Goal: Task Accomplishment & Management: Use online tool/utility

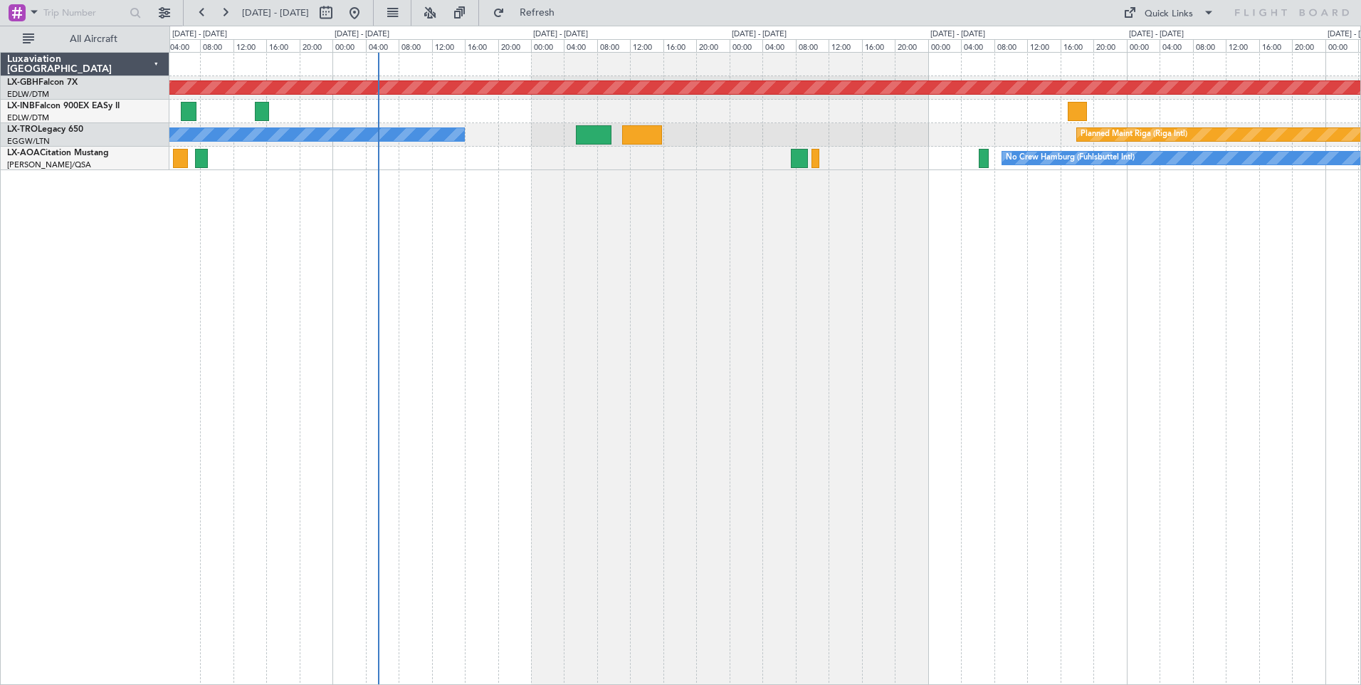
click at [716, 320] on div "Planned Maint Nurnberg A/C Unavailable Planned Maint [GEOGRAPHIC_DATA] (Riga In…" at bounding box center [765, 368] width 1192 height 633
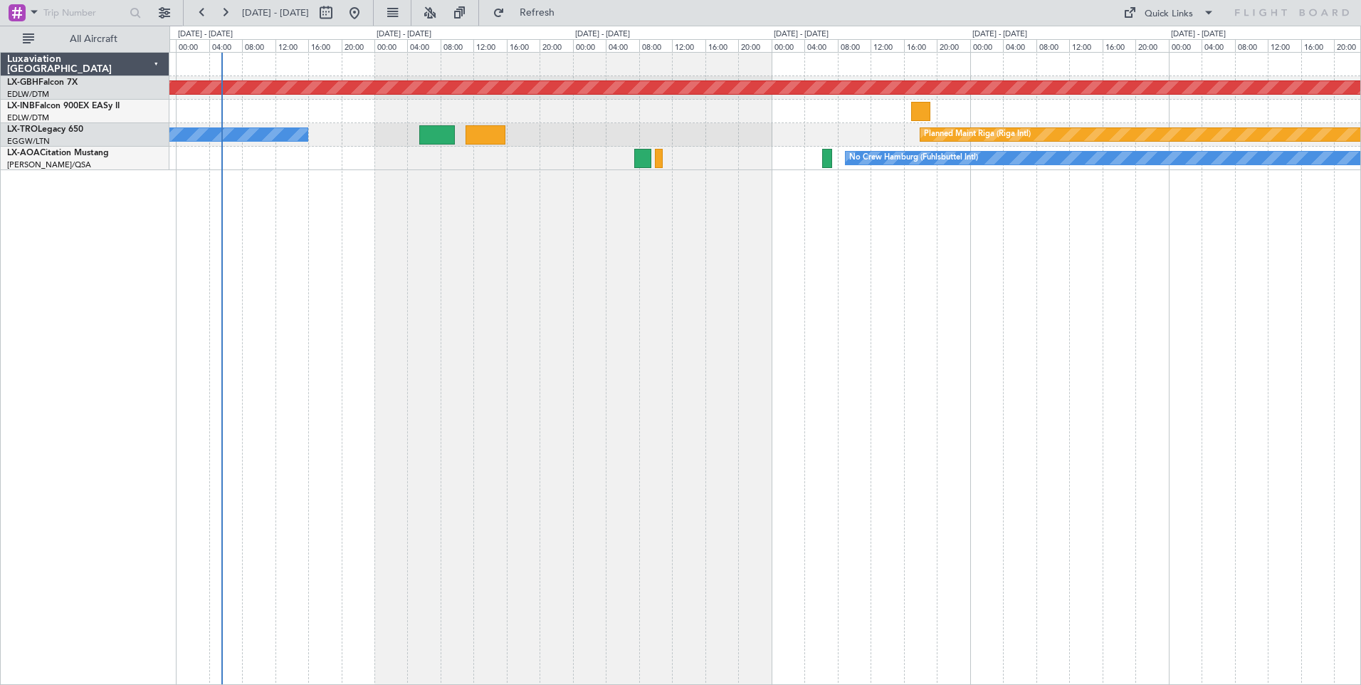
click at [802, 259] on div "Planned Maint Nurnberg A/C Unavailable Planned Maint [GEOGRAPHIC_DATA] (Riga In…" at bounding box center [765, 368] width 1192 height 633
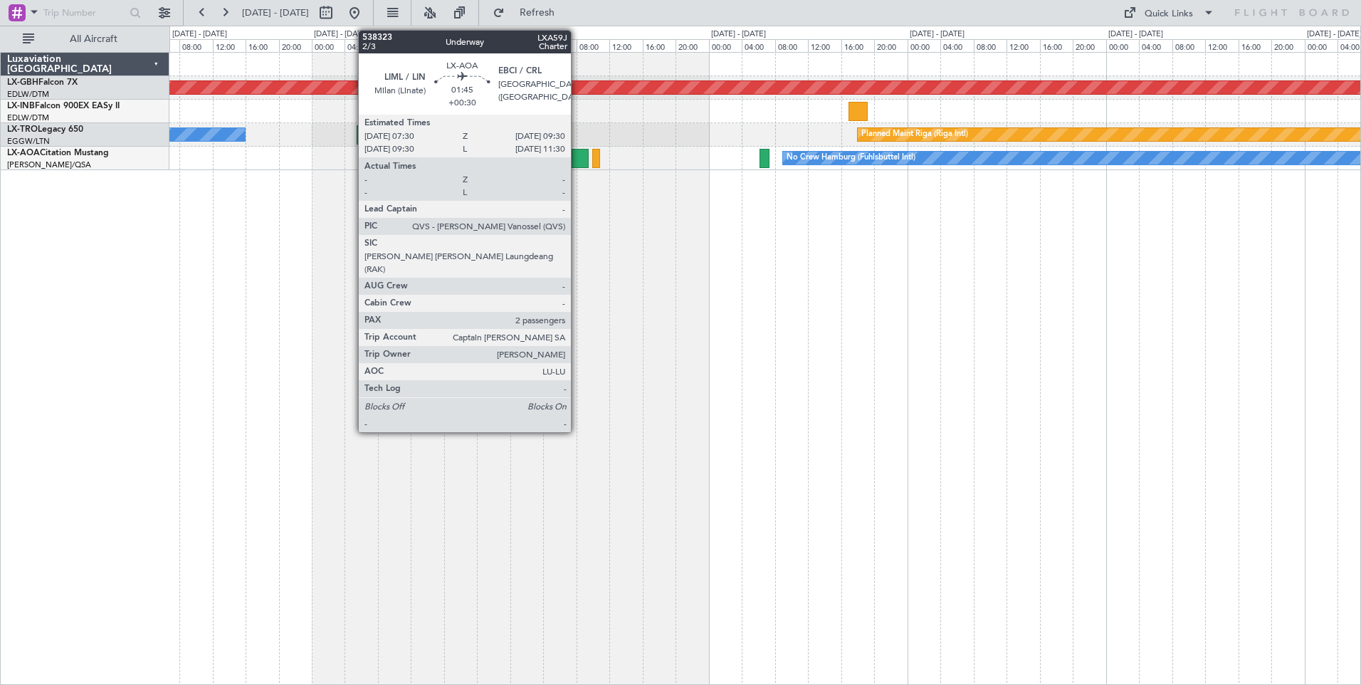
click at [577, 153] on div at bounding box center [580, 158] width 17 height 19
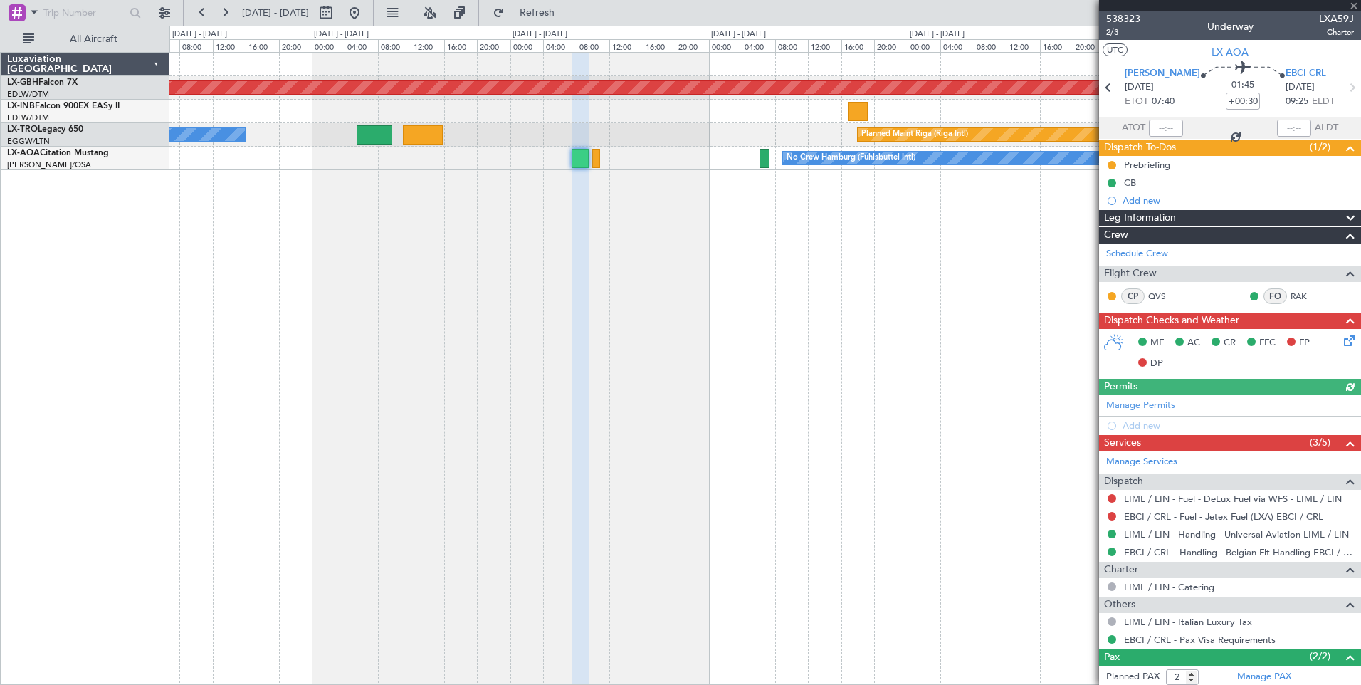
scroll to position [68, 0]
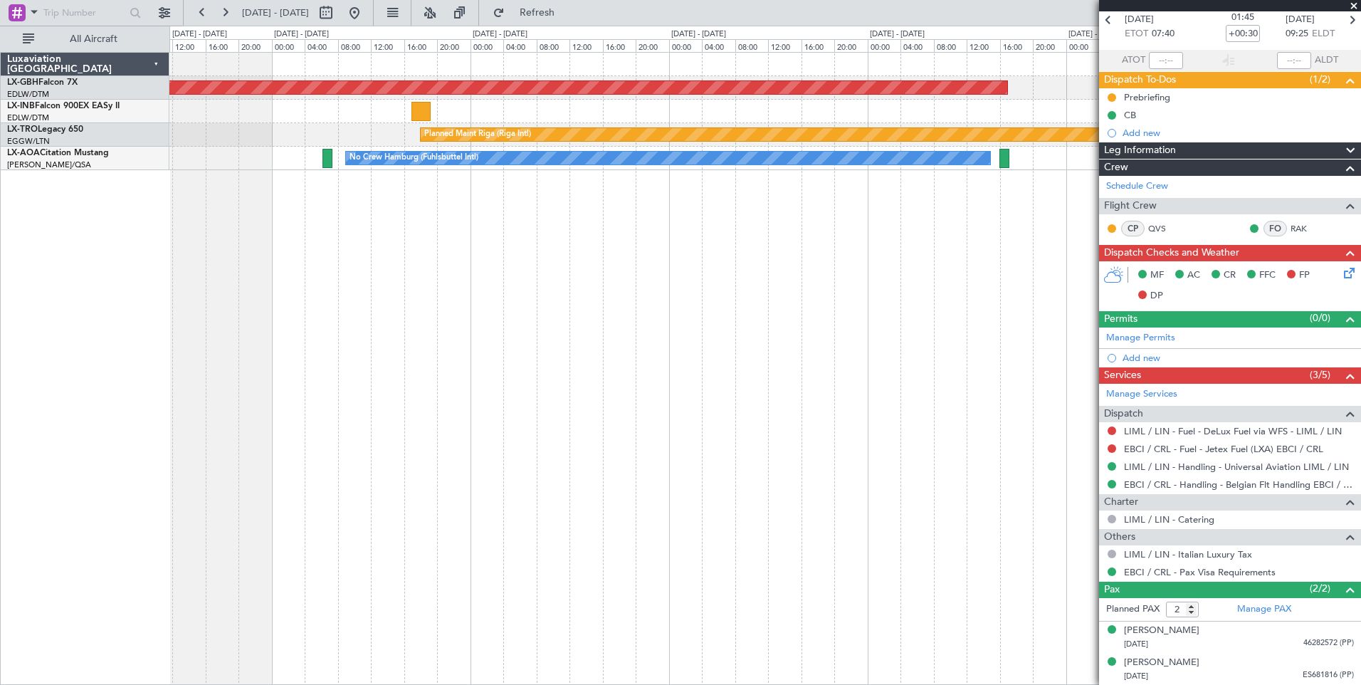
click at [434, 310] on div "Planned Maint Nurnberg Planned Maint [GEOGRAPHIC_DATA] (Riga Intl) No Crew Hamb…" at bounding box center [765, 368] width 1192 height 633
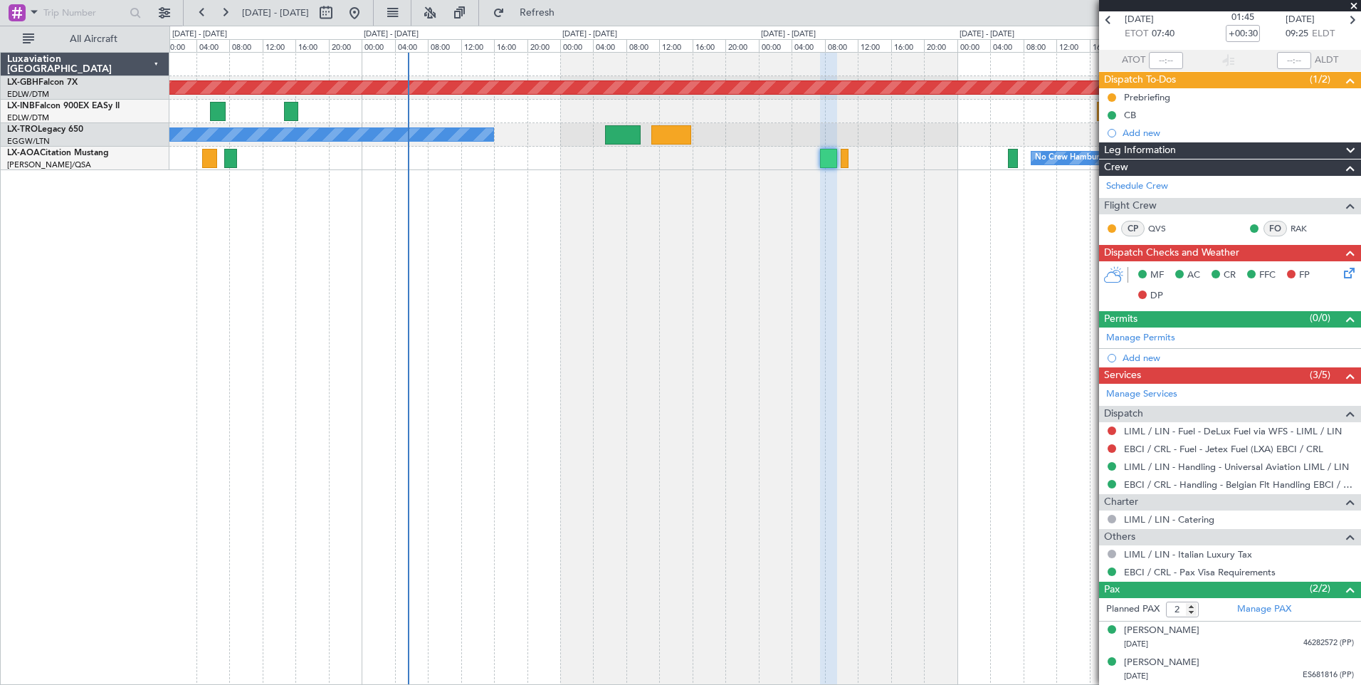
click at [1049, 360] on div "Planned Maint Nurnberg Planned Maint [GEOGRAPHIC_DATA] (Riga Intl) A/C Unavaila…" at bounding box center [765, 368] width 1192 height 633
click at [154, 6] on button at bounding box center [164, 12] width 23 height 23
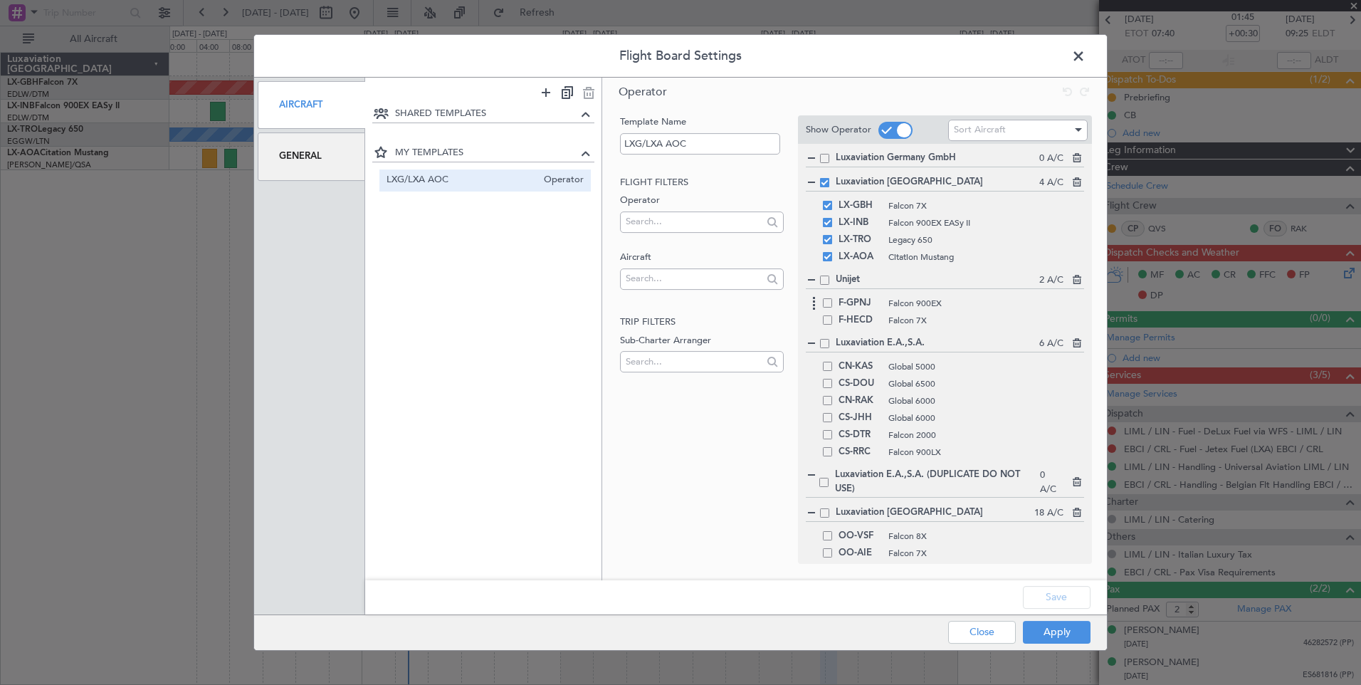
click at [823, 301] on span at bounding box center [827, 302] width 9 height 9
click at [833, 298] on input "checkbox" at bounding box center [833, 298] width 0 height 0
click at [825, 322] on span at bounding box center [827, 319] width 9 height 9
click at [833, 315] on input "checkbox" at bounding box center [833, 315] width 0 height 0
click at [1052, 632] on button "Apply" at bounding box center [1057, 632] width 68 height 23
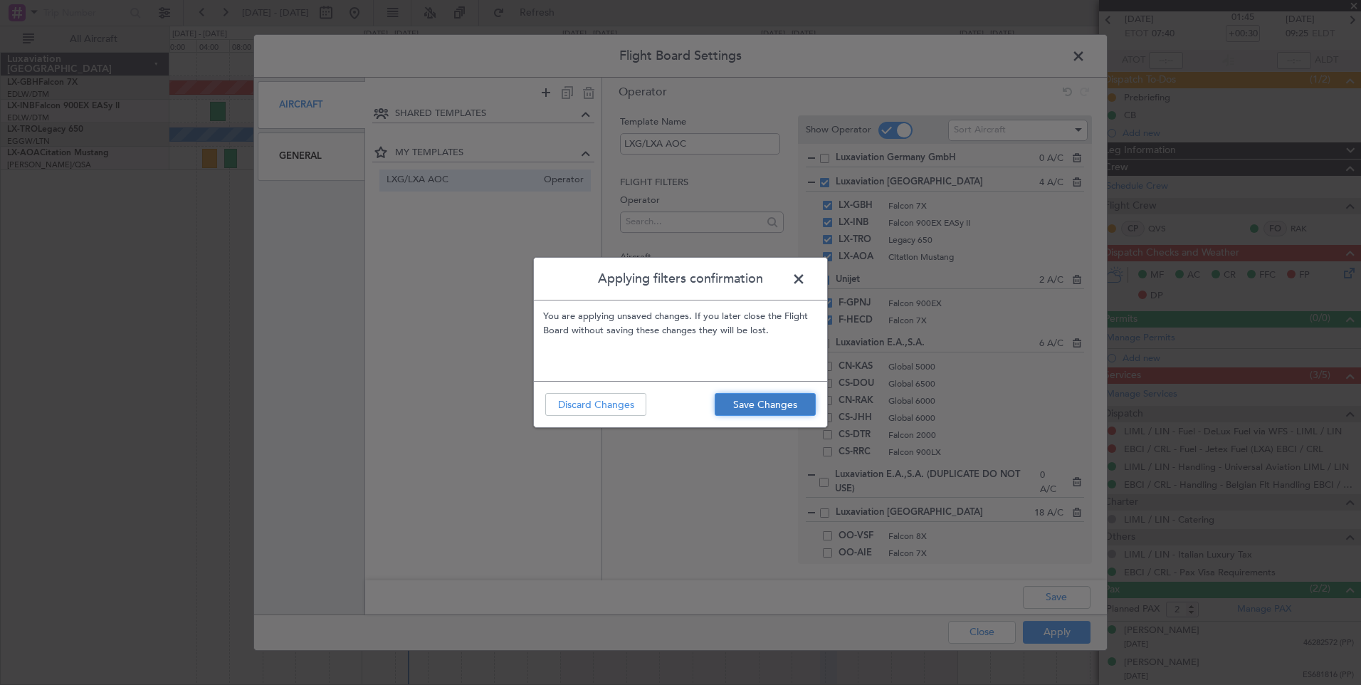
click at [774, 411] on button "Save Changes" at bounding box center [765, 404] width 101 height 23
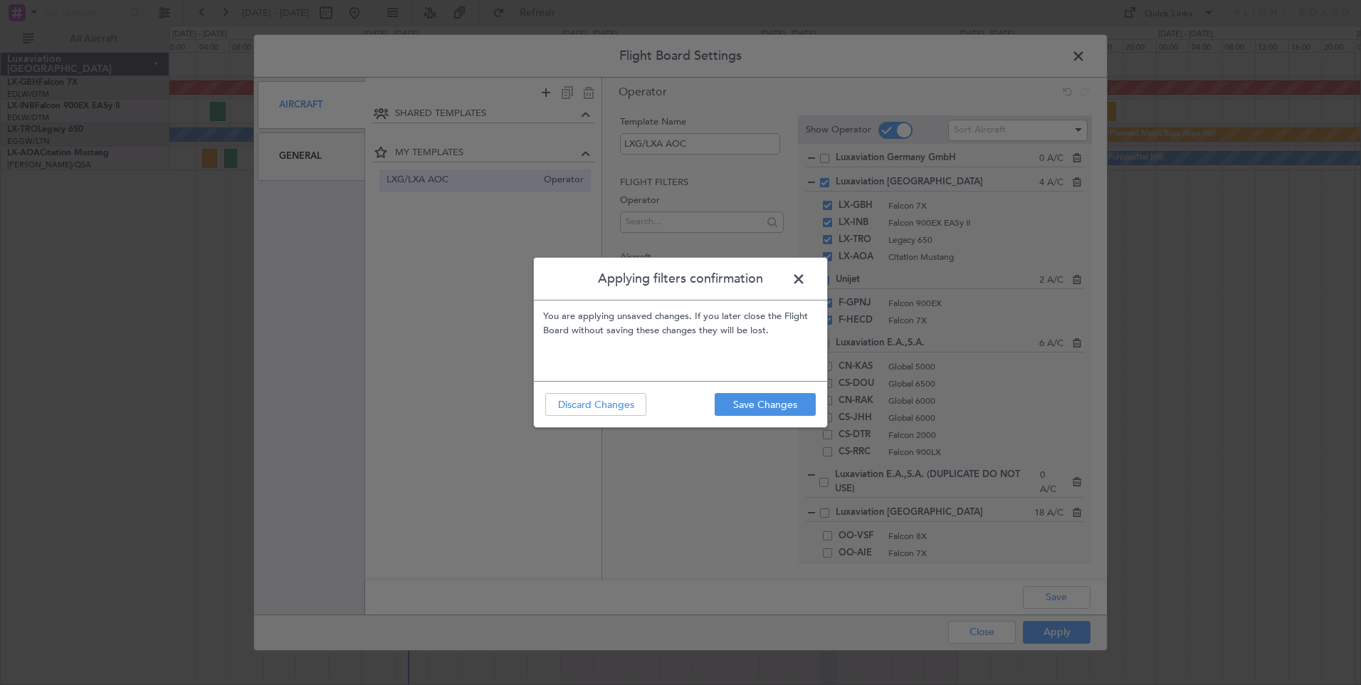
type input "0"
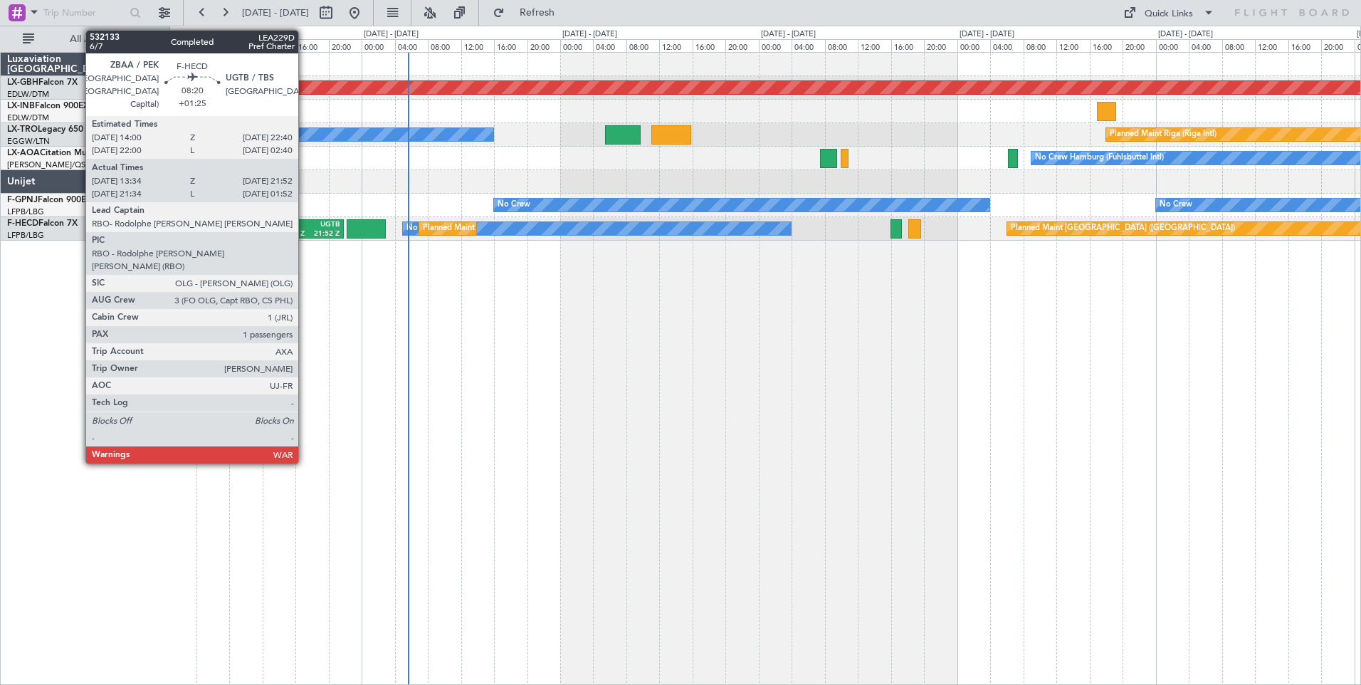
click at [305, 232] on div "13:34 Z" at bounding box center [294, 234] width 30 height 10
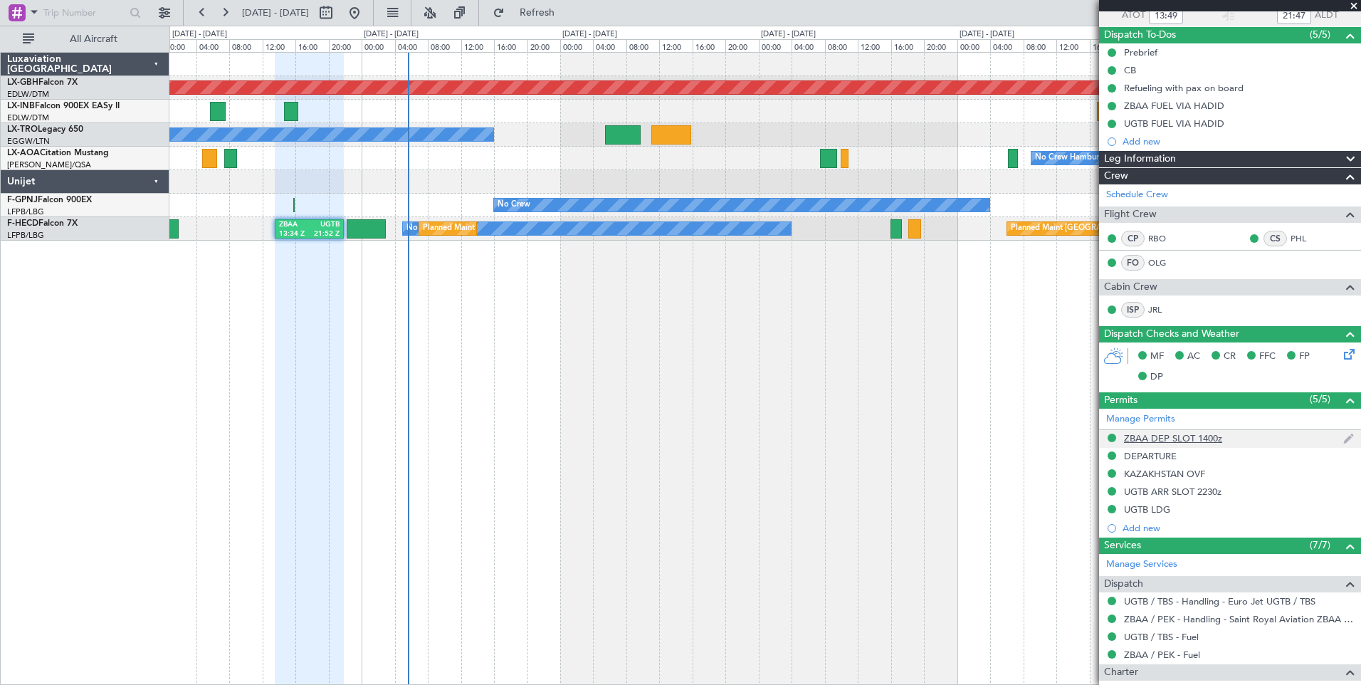
scroll to position [251, 0]
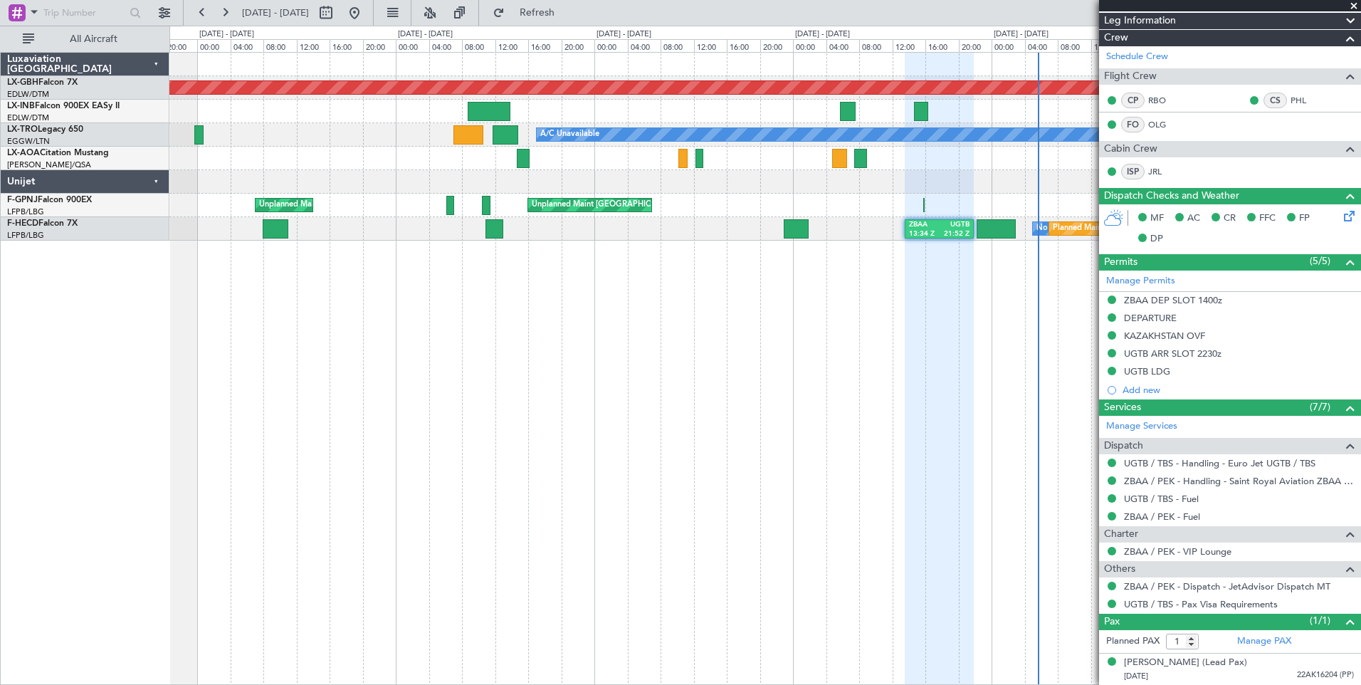
click at [894, 434] on div "Planned Maint Nurnberg A/C Unavailable No Crew Planned Maint [GEOGRAPHIC_DATA] …" at bounding box center [765, 368] width 1192 height 633
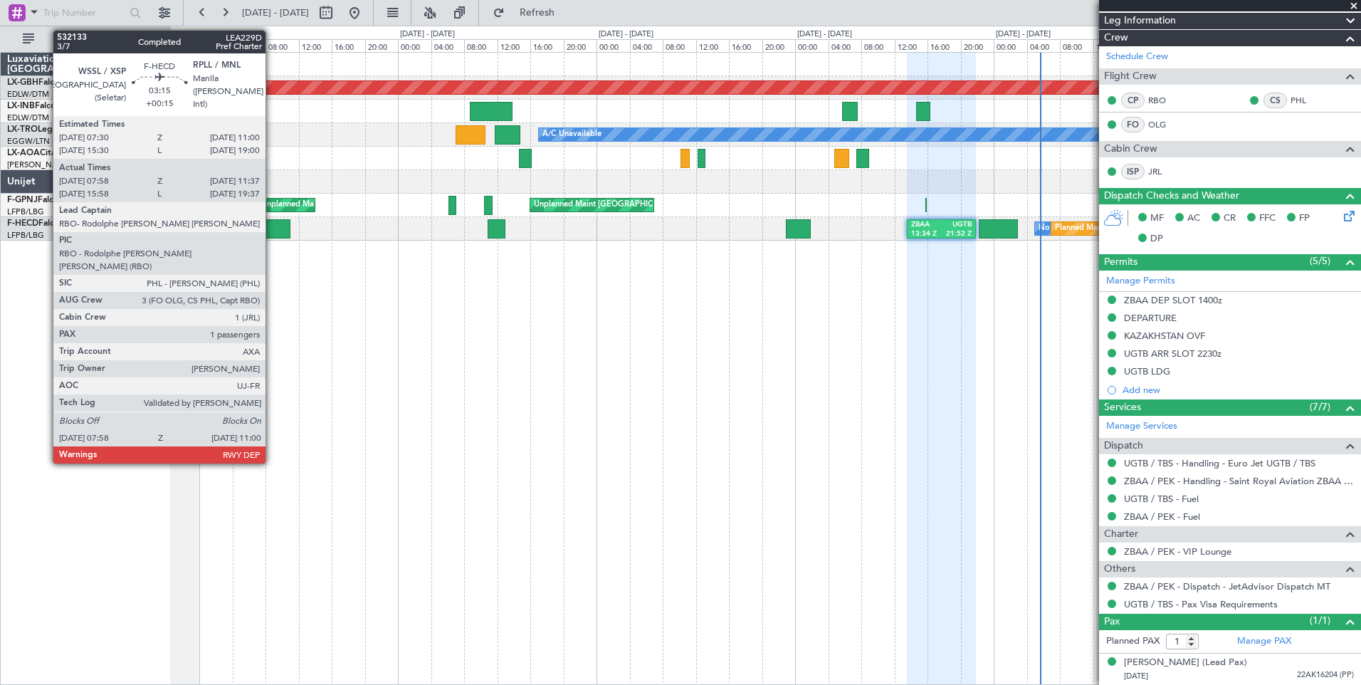
click at [272, 224] on div at bounding box center [278, 228] width 26 height 19
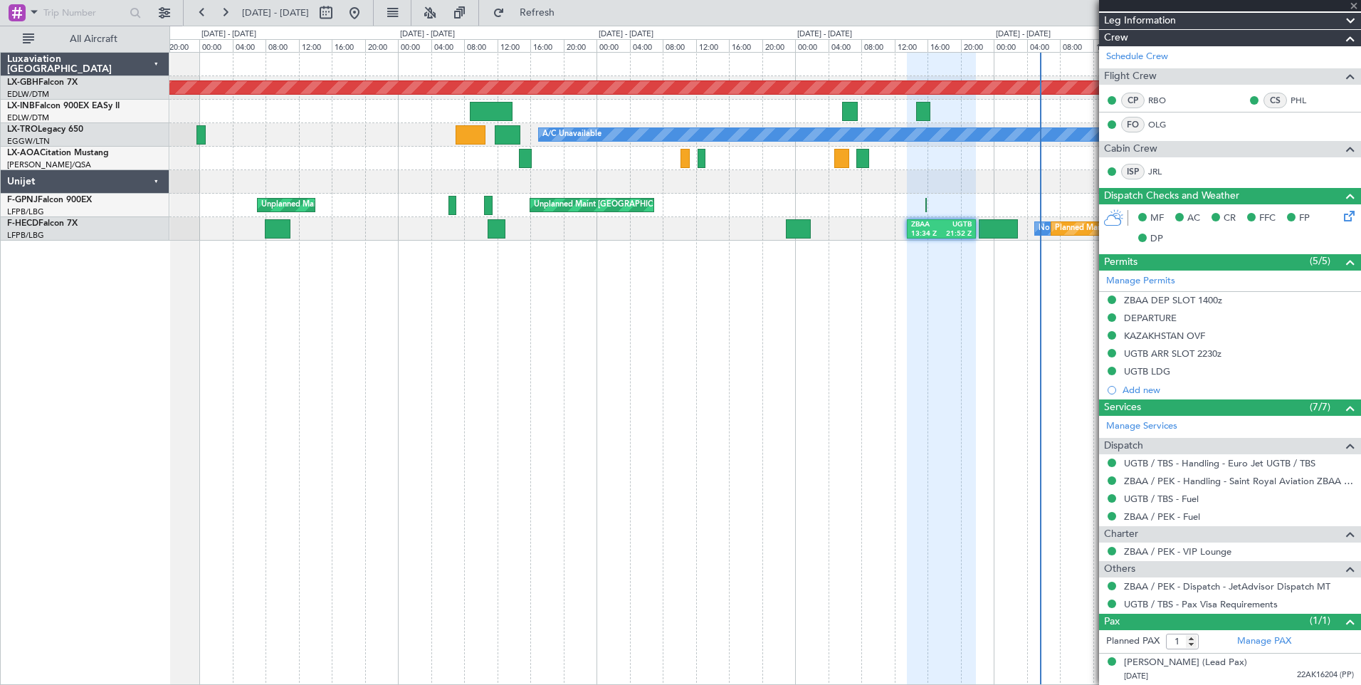
type input "+00:15"
type input "08:08"
type input "11:32"
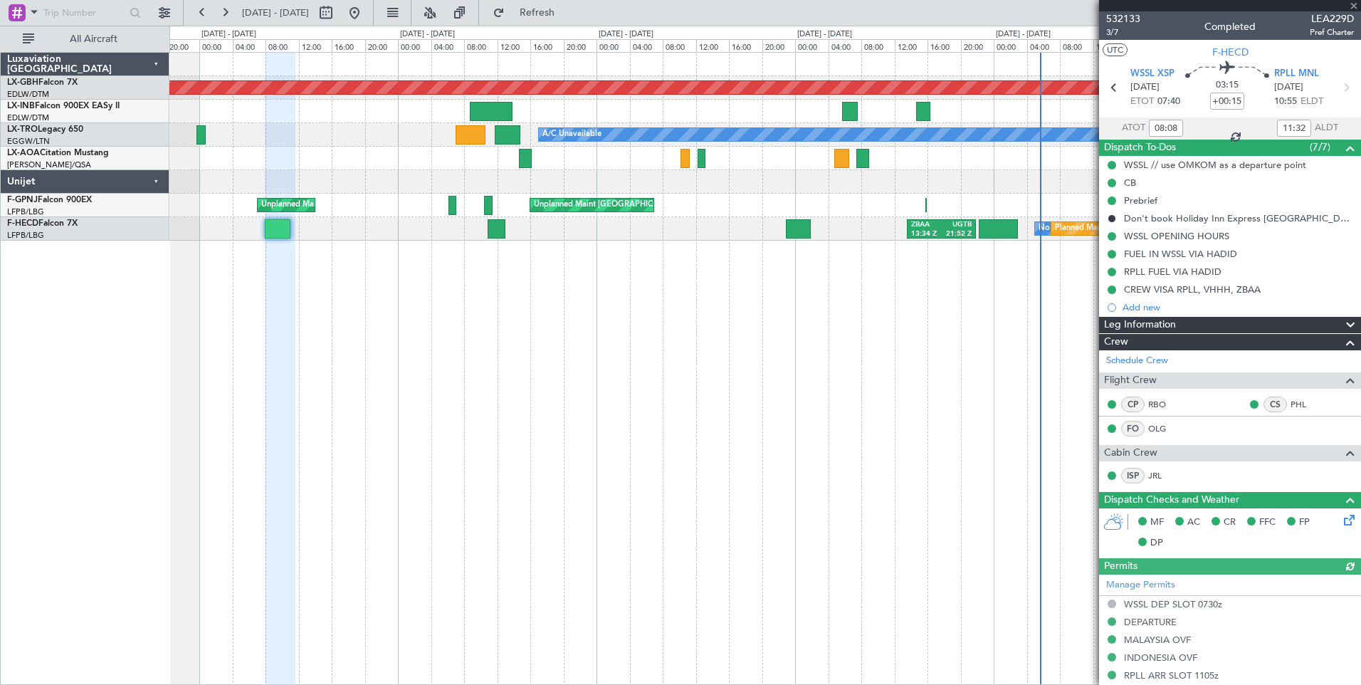
scroll to position [287, 0]
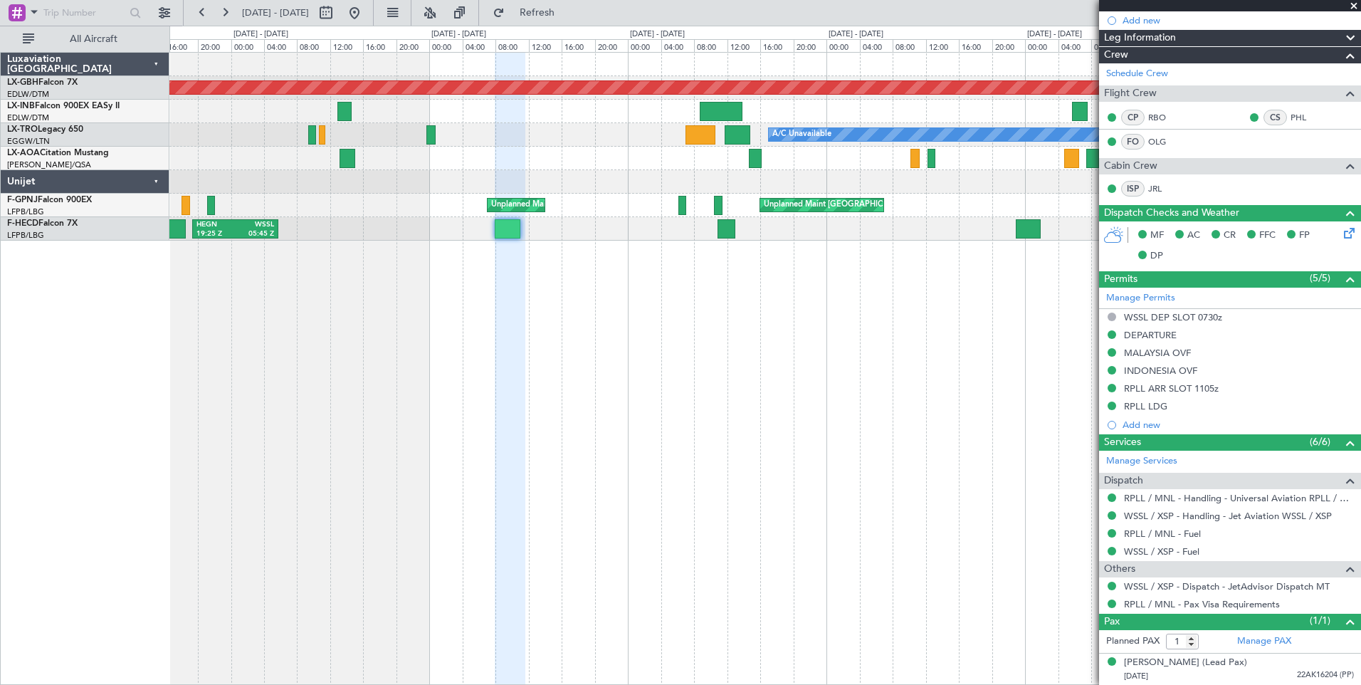
click at [868, 414] on div "Planned Maint Nurnberg Planned Maint [GEOGRAPHIC_DATA] A/C Unavailable No Crew …" at bounding box center [765, 368] width 1192 height 633
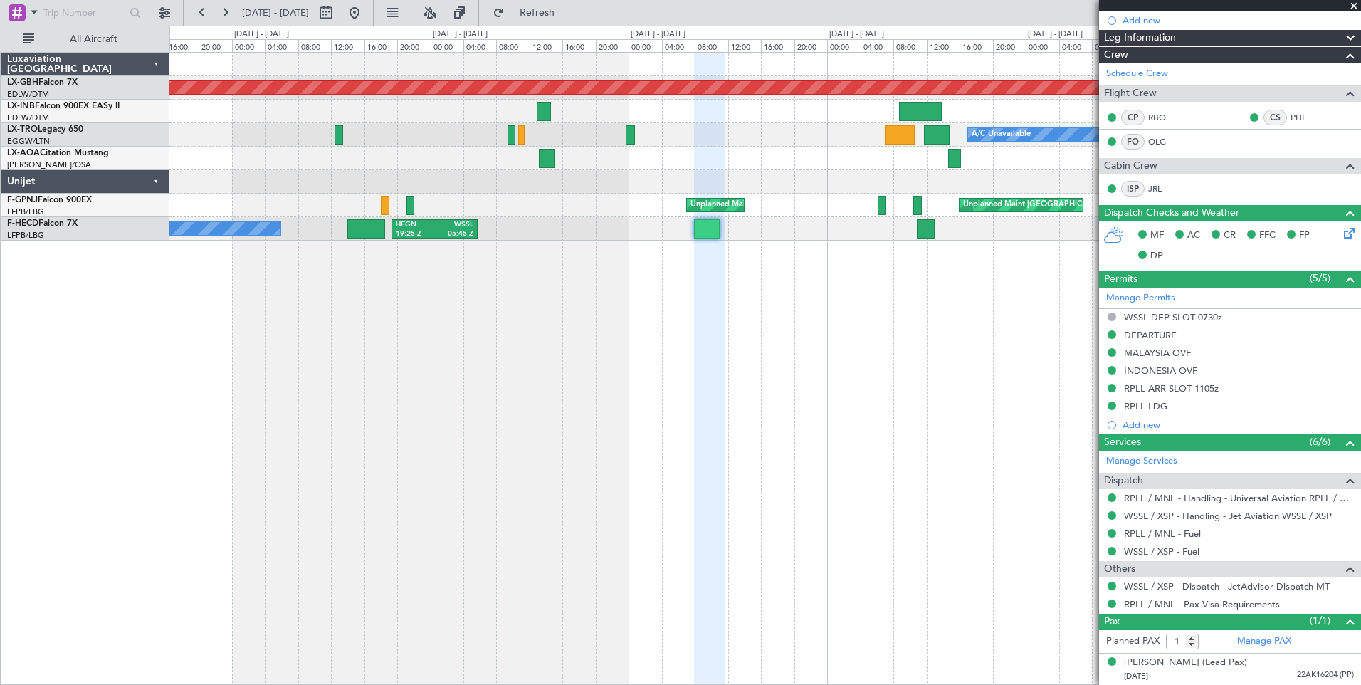
click at [916, 401] on div "Planned Maint Nurnberg Planned Maint [GEOGRAPHIC_DATA] A/C Unavailable No Crew …" at bounding box center [765, 368] width 1192 height 633
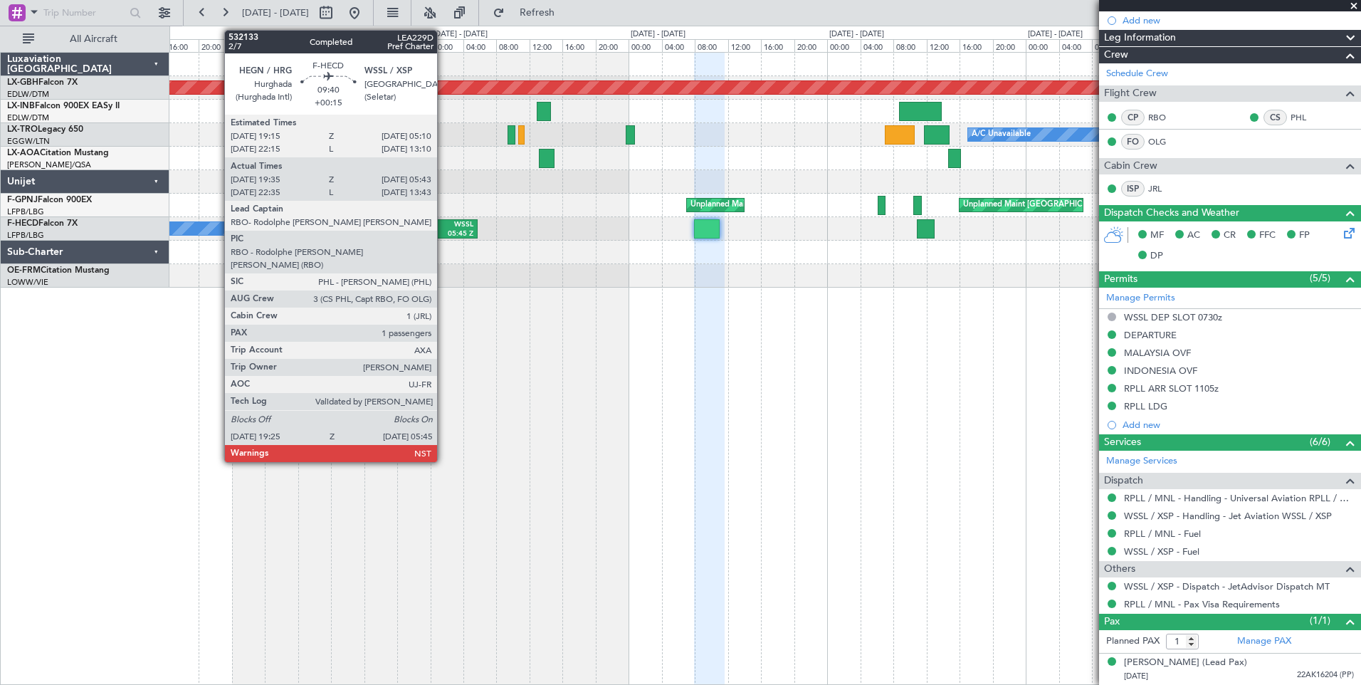
click at [444, 234] on div "05:45 Z" at bounding box center [454, 234] width 38 height 10
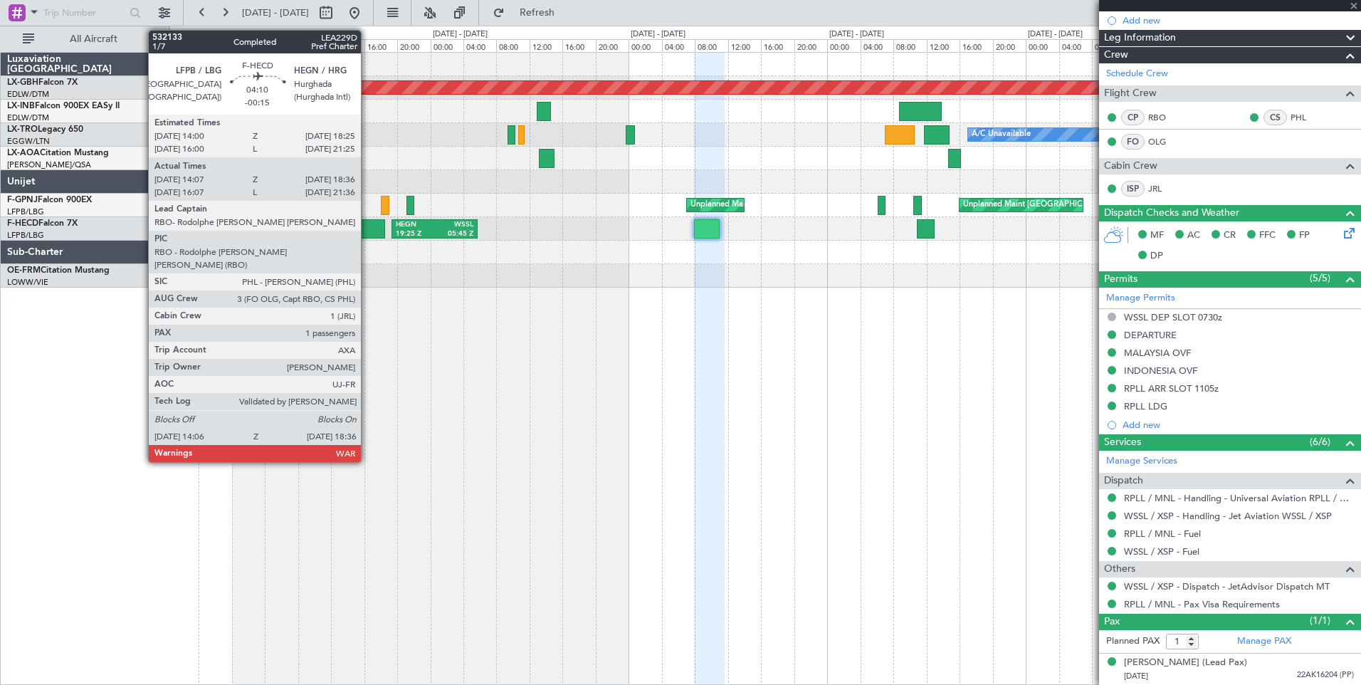
type input "19:45"
type input "05:38"
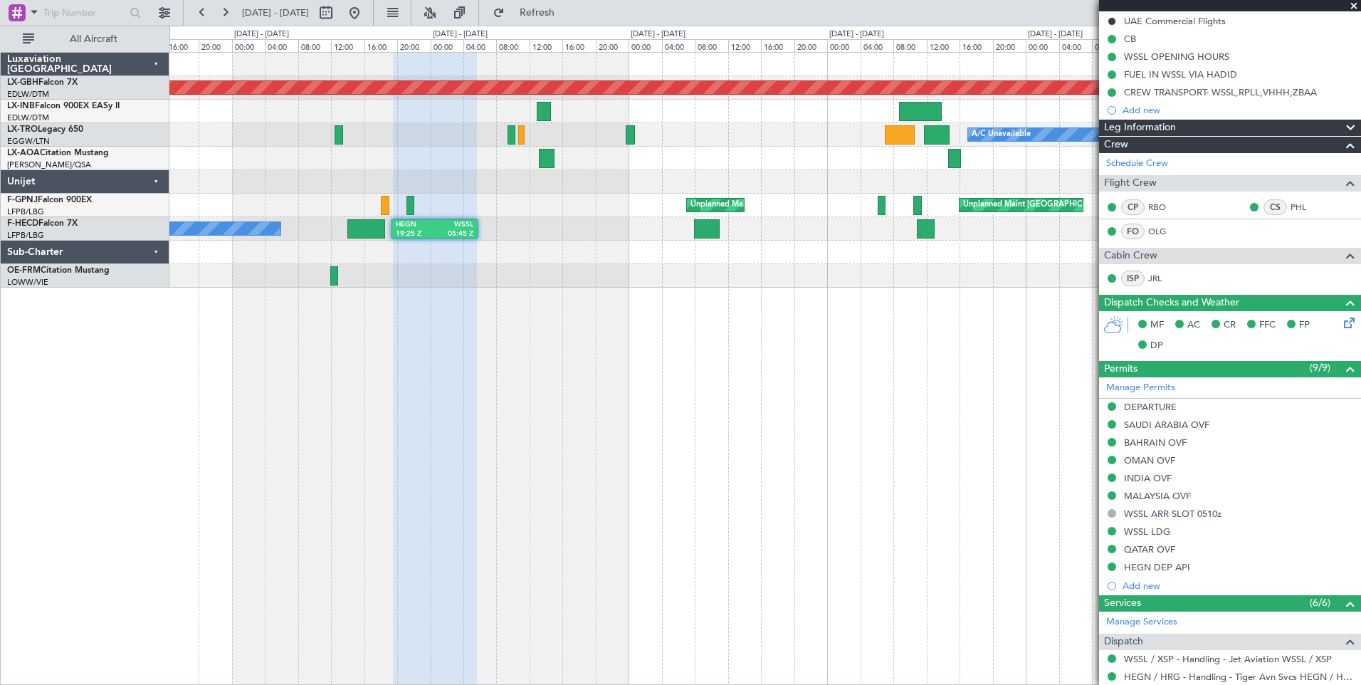
scroll to position [323, 0]
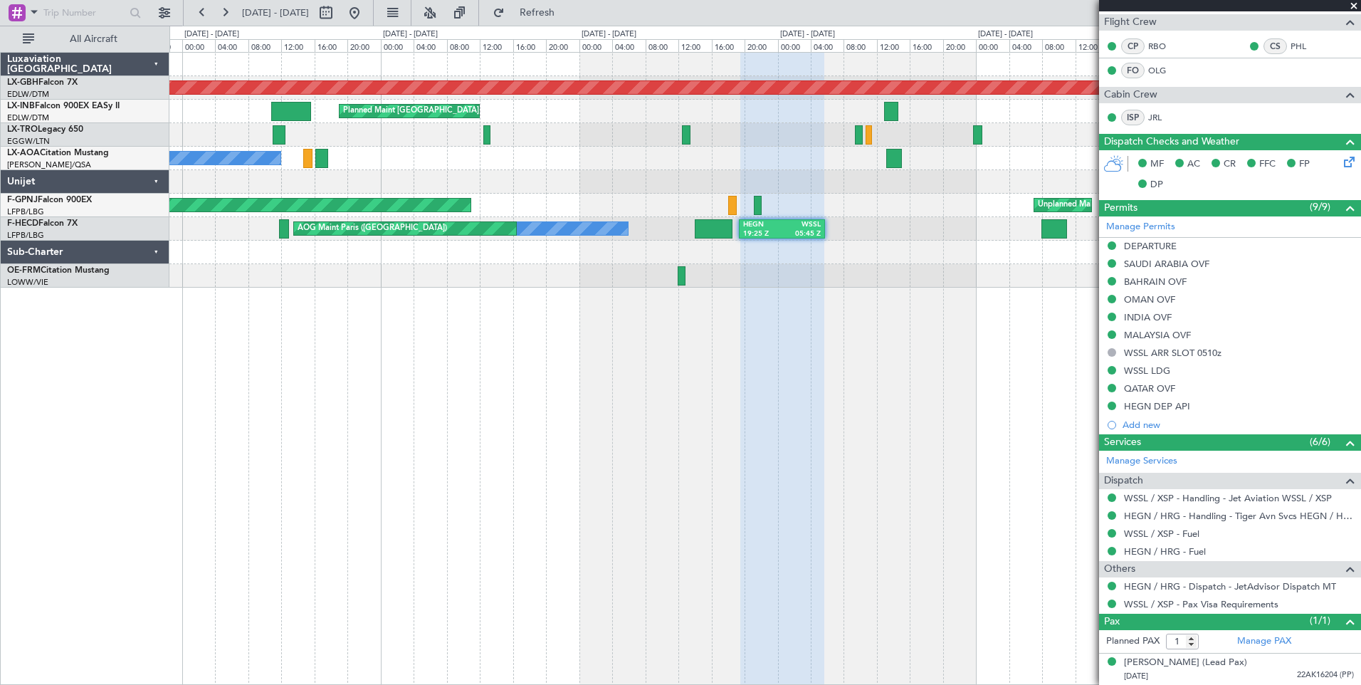
click at [957, 415] on div "Planned Maint Nurnberg Planned Maint [GEOGRAPHIC_DATA] A/C Unavailable A/C Unav…" at bounding box center [765, 368] width 1192 height 633
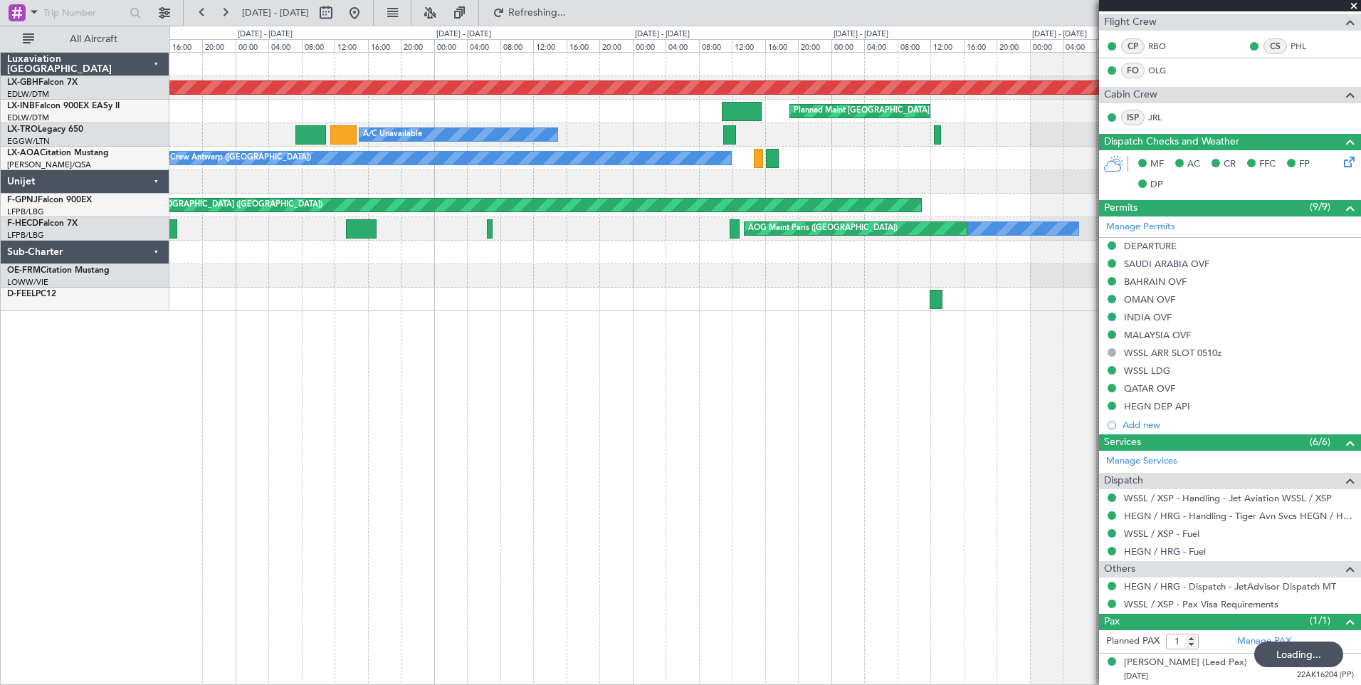
click at [833, 404] on div "Planned Maint Nurnberg Planned Maint [GEOGRAPHIC_DATA] A/C Unavailable Planned …" at bounding box center [765, 368] width 1192 height 633
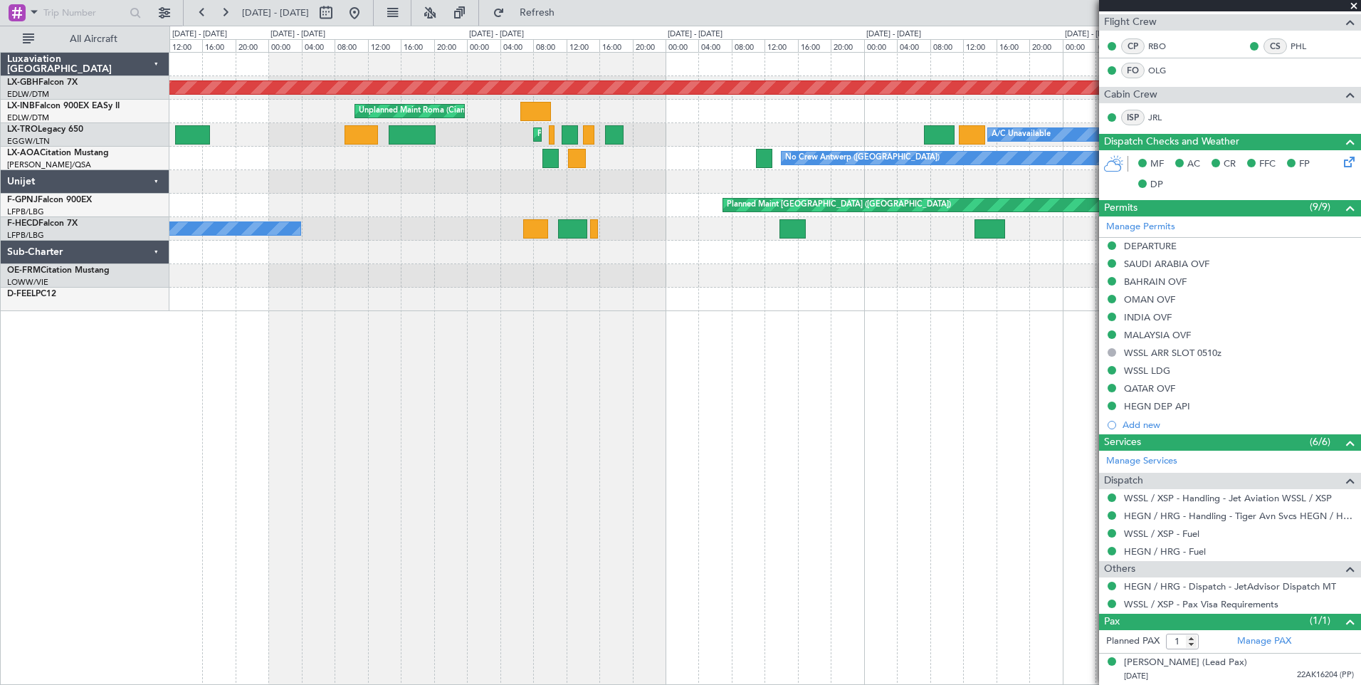
click at [901, 412] on div "Planned Maint Nurnberg Unplanned Maint [GEOGRAPHIC_DATA] ([GEOGRAPHIC_DATA]) Pl…" at bounding box center [765, 368] width 1192 height 633
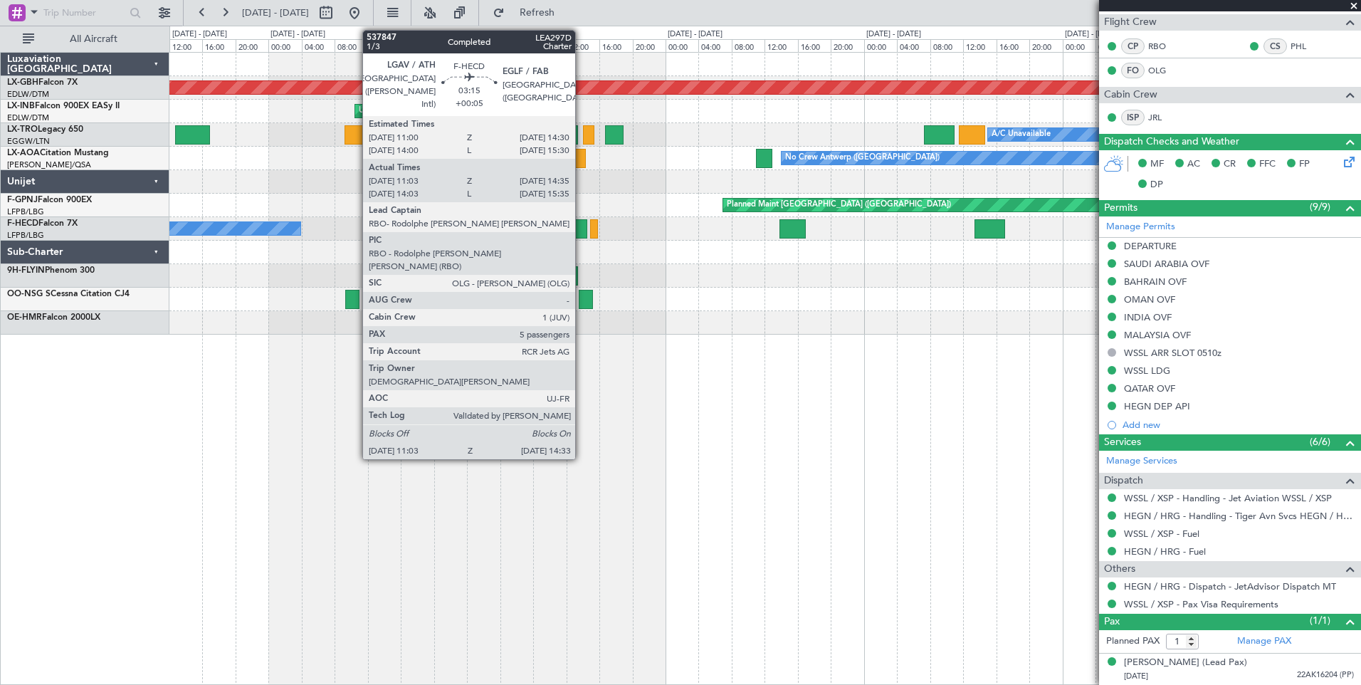
click at [582, 226] on div at bounding box center [572, 228] width 29 height 19
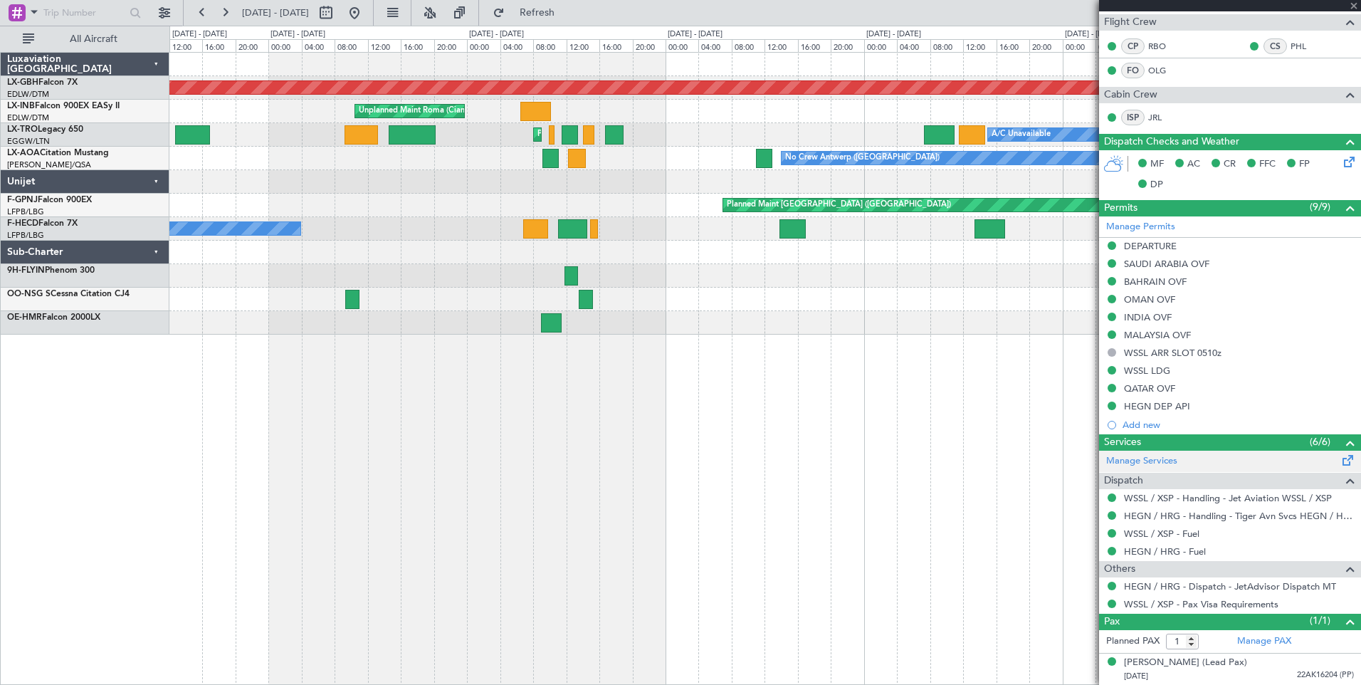
type input "+00:05"
type input "11:13"
type input "14:30"
type input "5"
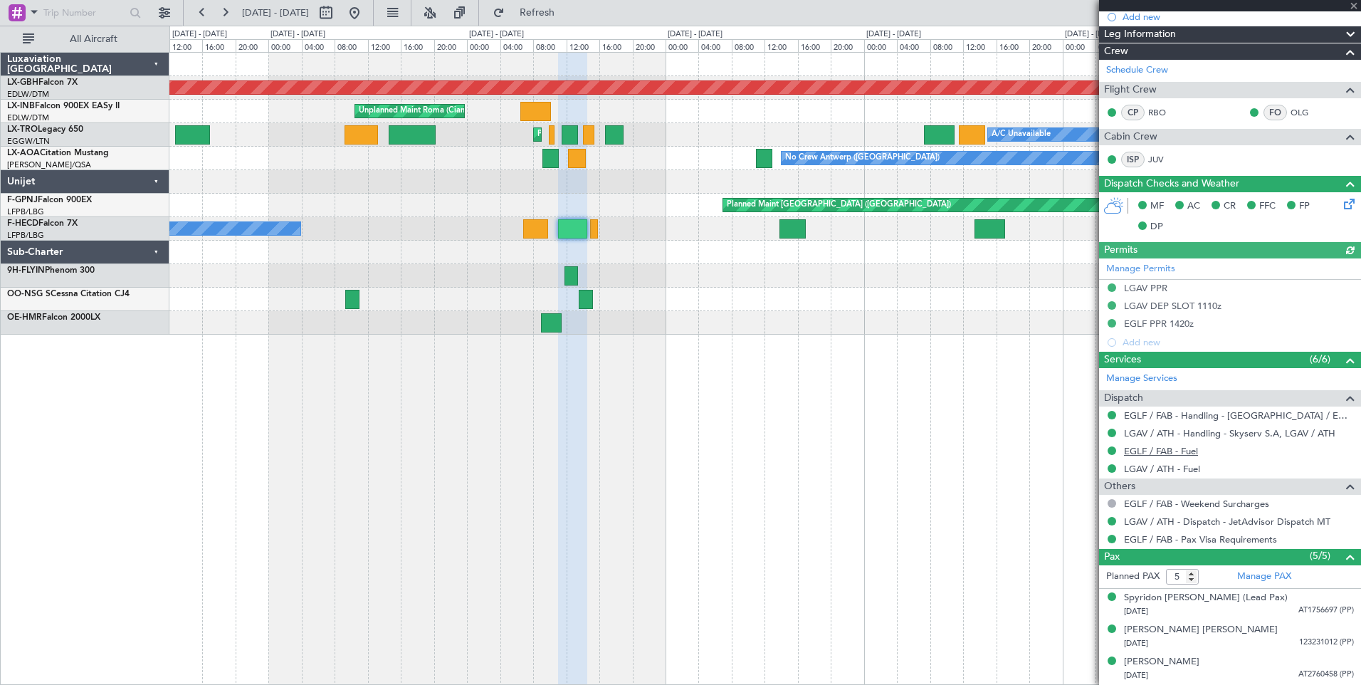
scroll to position [354, 0]
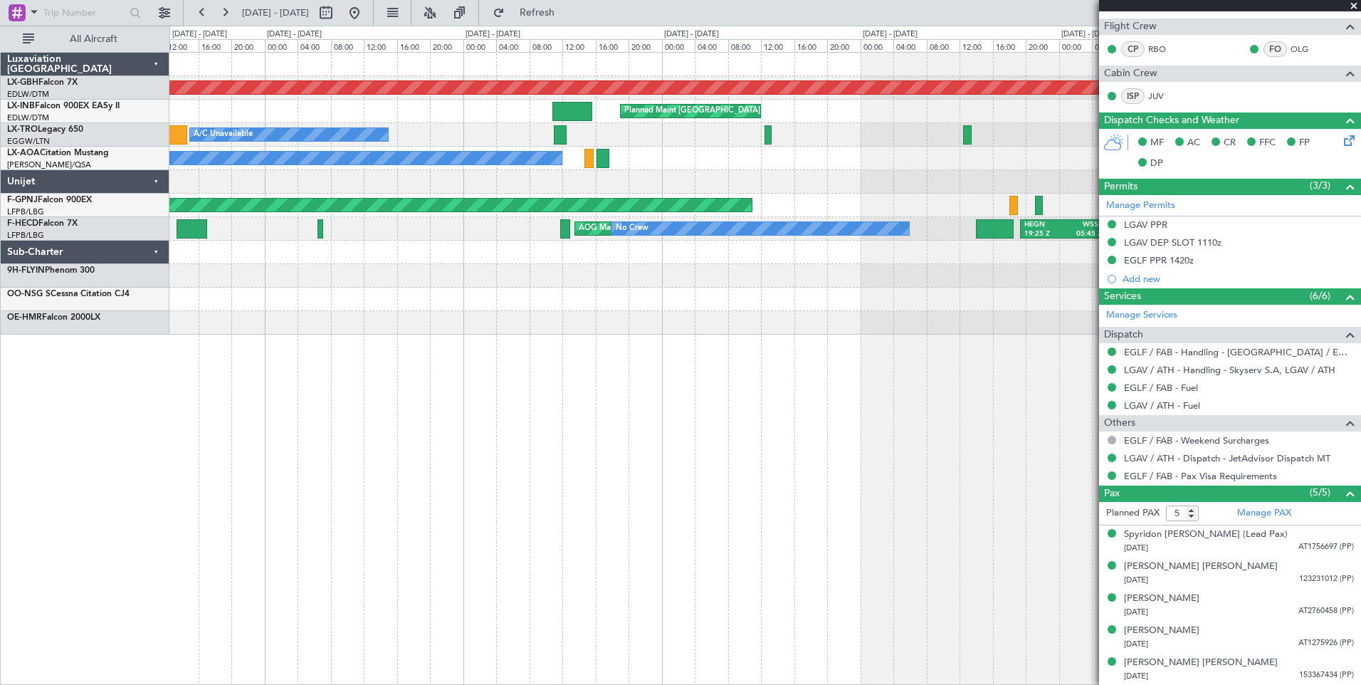
click at [169, 302] on div "Planned Maint Nurnberg Planned Maint [GEOGRAPHIC_DATA] A/C Unavailable A/C Unav…" at bounding box center [680, 355] width 1361 height 659
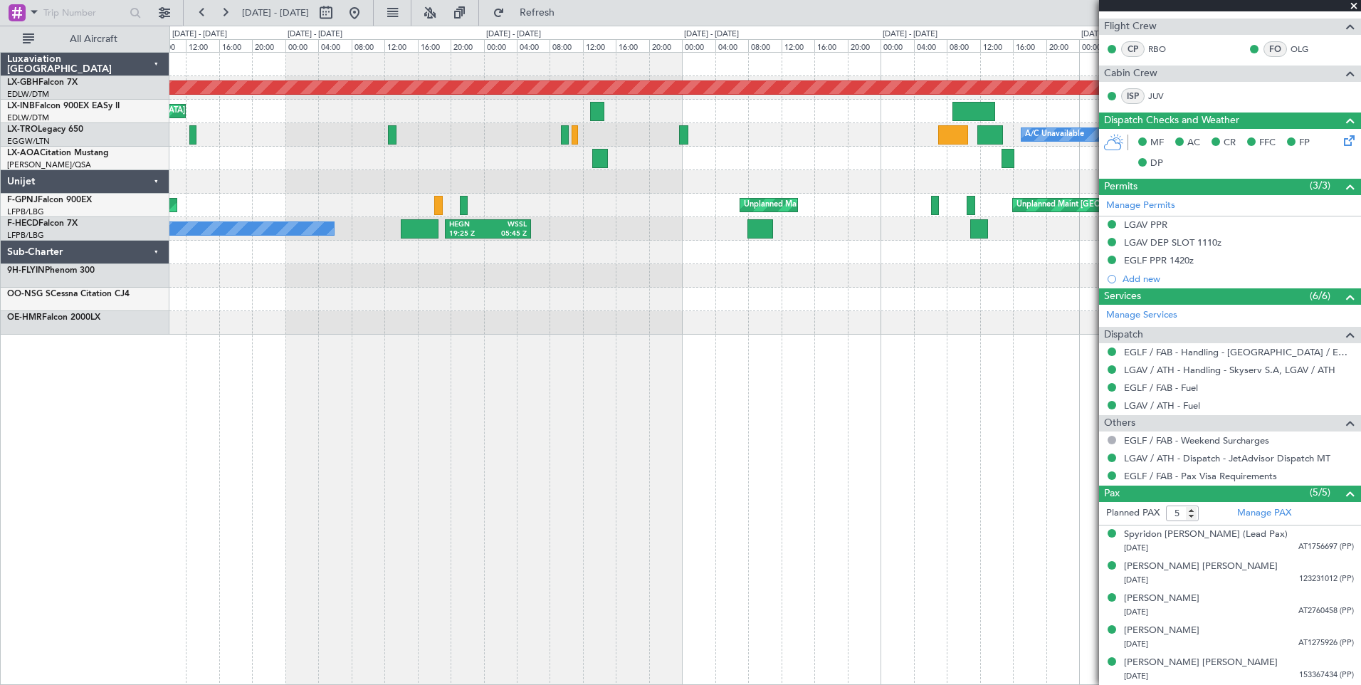
click at [263, 312] on div "Planned Maint Nurnberg Planned Maint [GEOGRAPHIC_DATA] A/C Unavailable No Crew …" at bounding box center [765, 368] width 1192 height 633
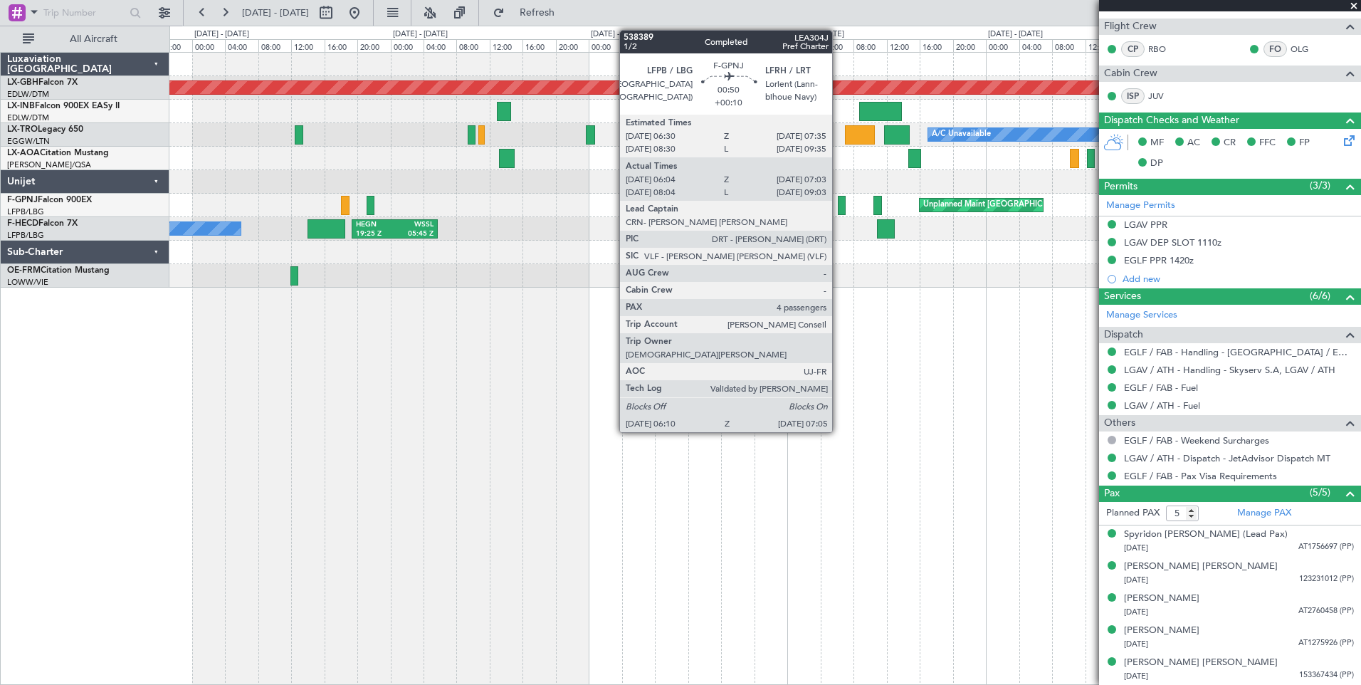
click at [839, 202] on div at bounding box center [842, 205] width 8 height 19
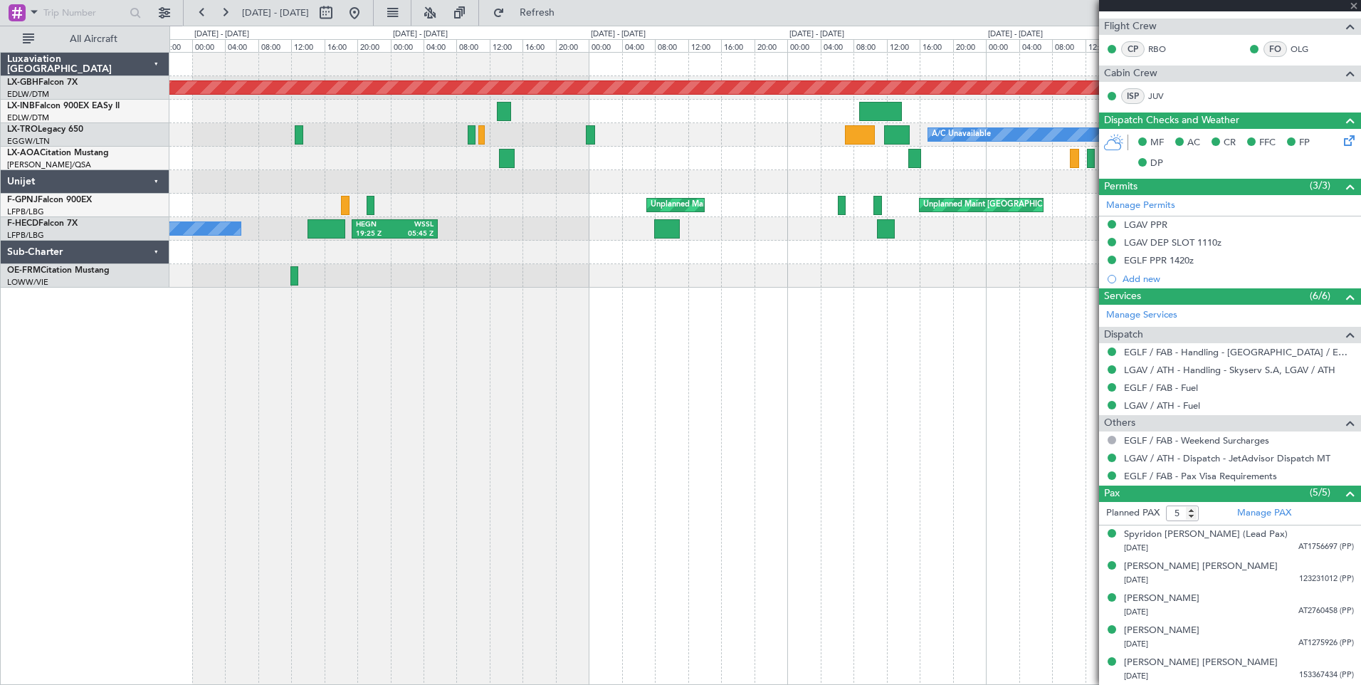
type input "+00:10"
type input "06:14"
type input "06:58"
type input "4"
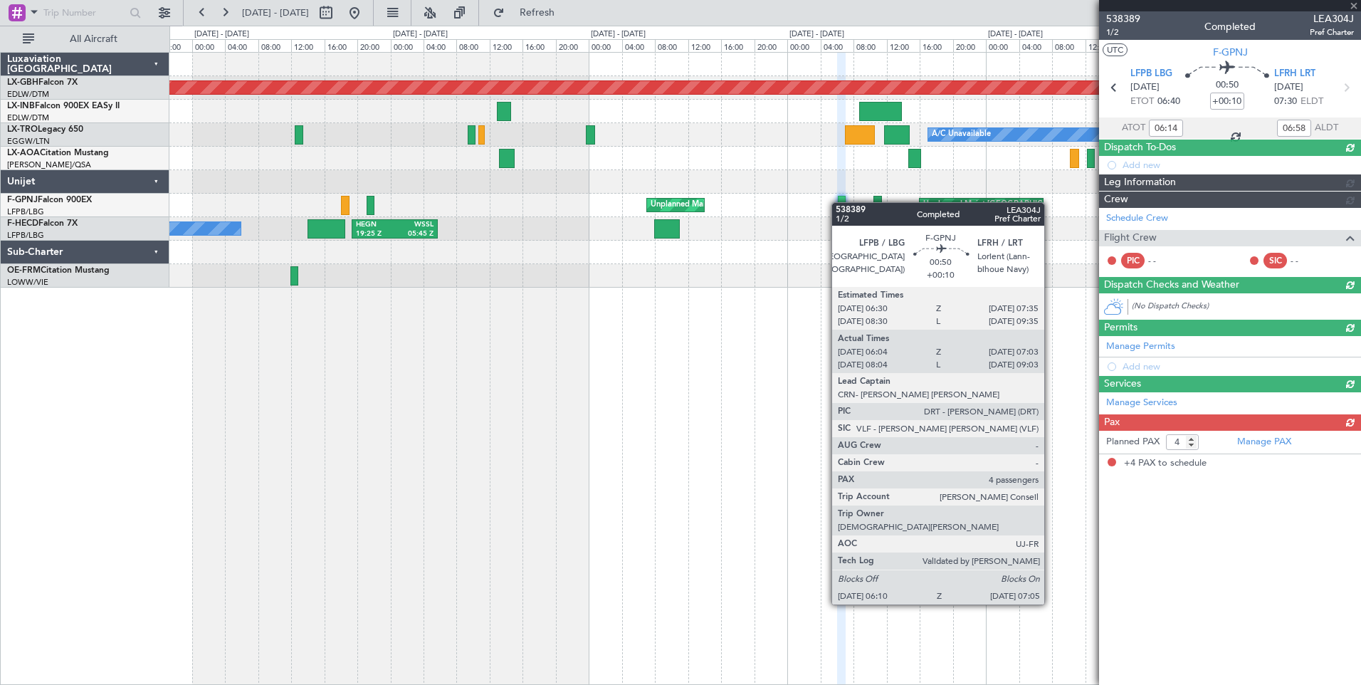
scroll to position [0, 0]
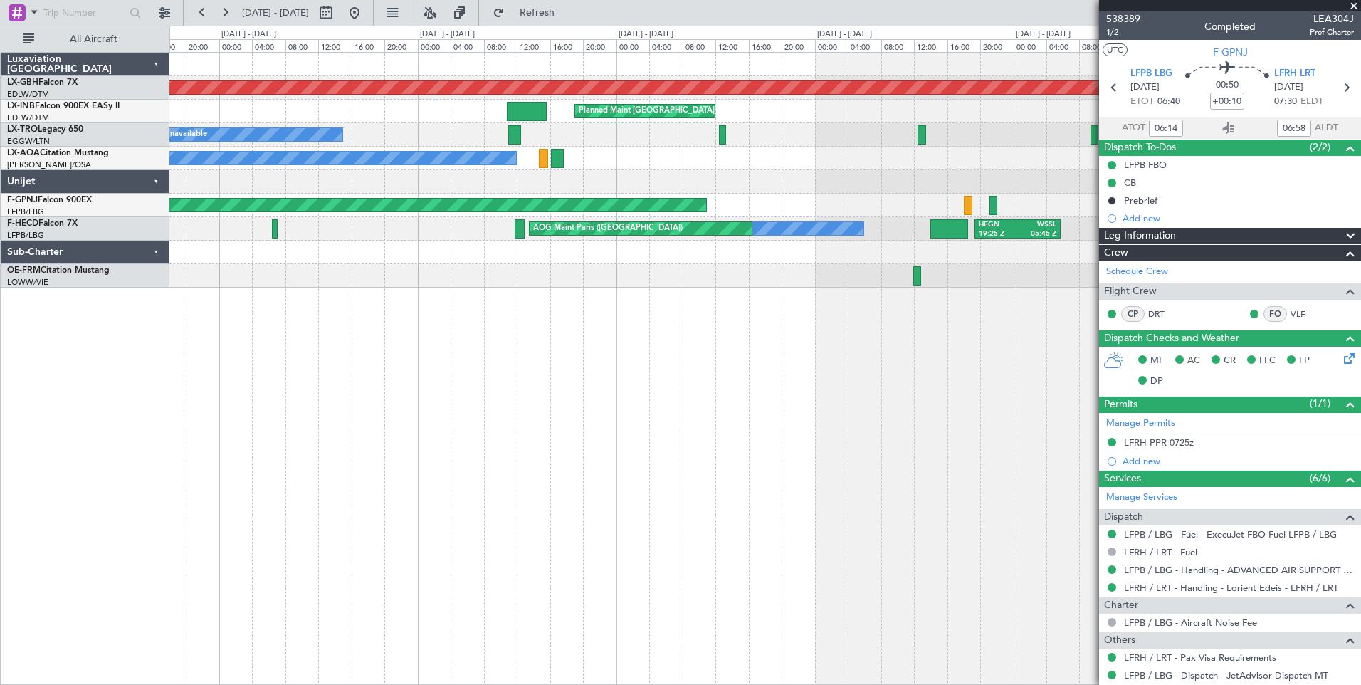
click at [1158, 471] on fb-app "[DATE] - [DATE] Refresh Quick Links All Aircraft Planned Maint Nurnberg Planned…" at bounding box center [680, 348] width 1361 height 674
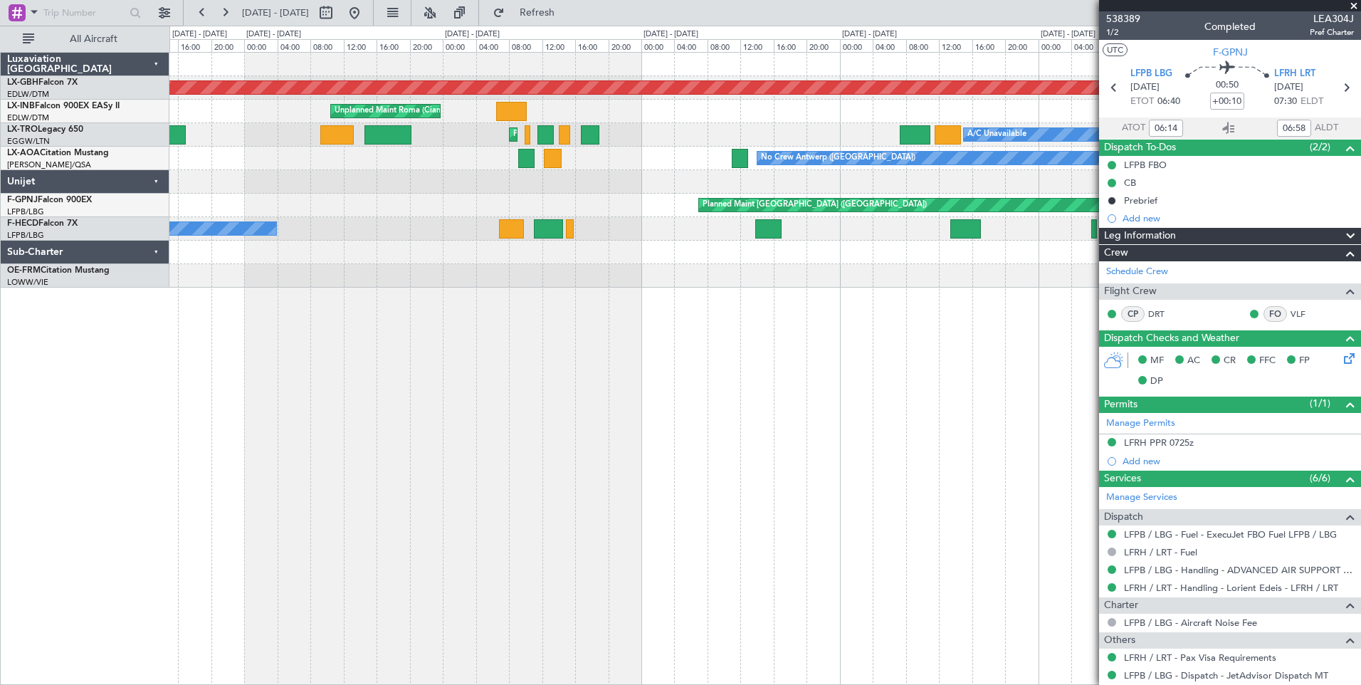
click at [1039, 431] on div "Planned Maint Nurnberg Unplanned Maint [GEOGRAPHIC_DATA] ([GEOGRAPHIC_DATA]) Pl…" at bounding box center [765, 368] width 1192 height 633
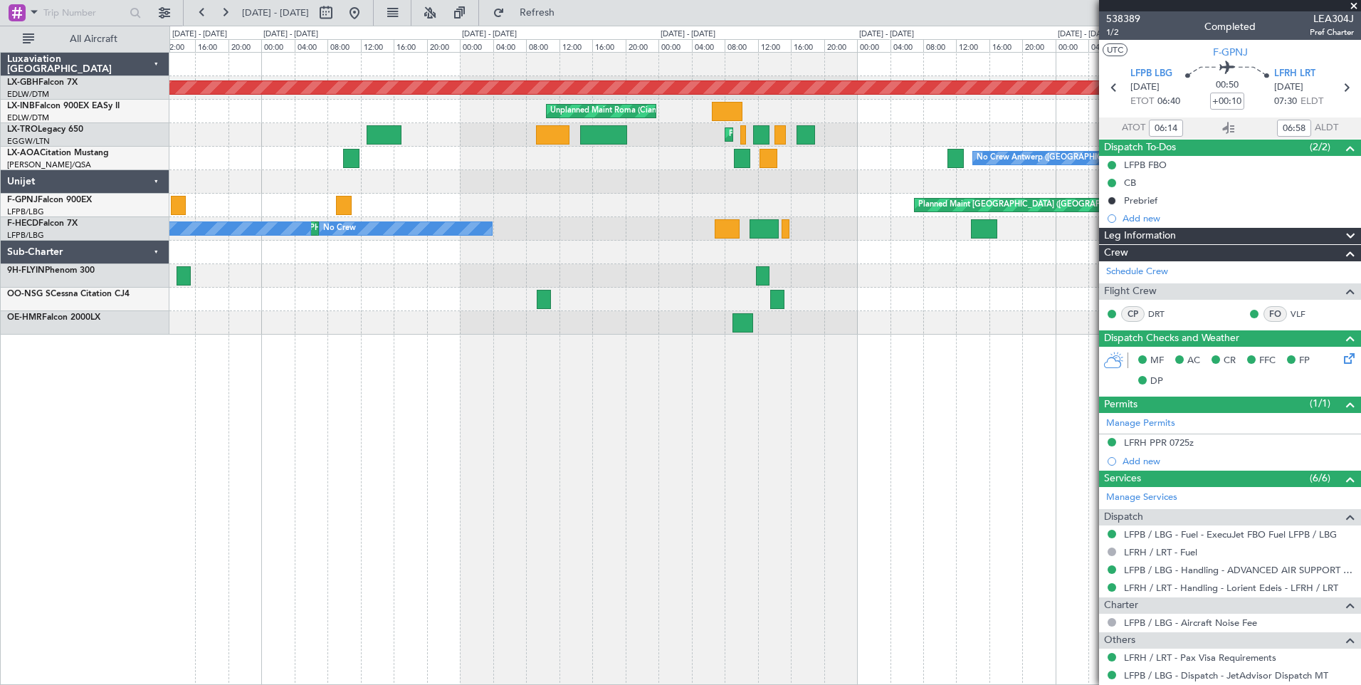
click at [982, 475] on div "Planned Maint Nurnberg Unplanned Maint [GEOGRAPHIC_DATA] ([GEOGRAPHIC_DATA]) Pl…" at bounding box center [765, 368] width 1192 height 633
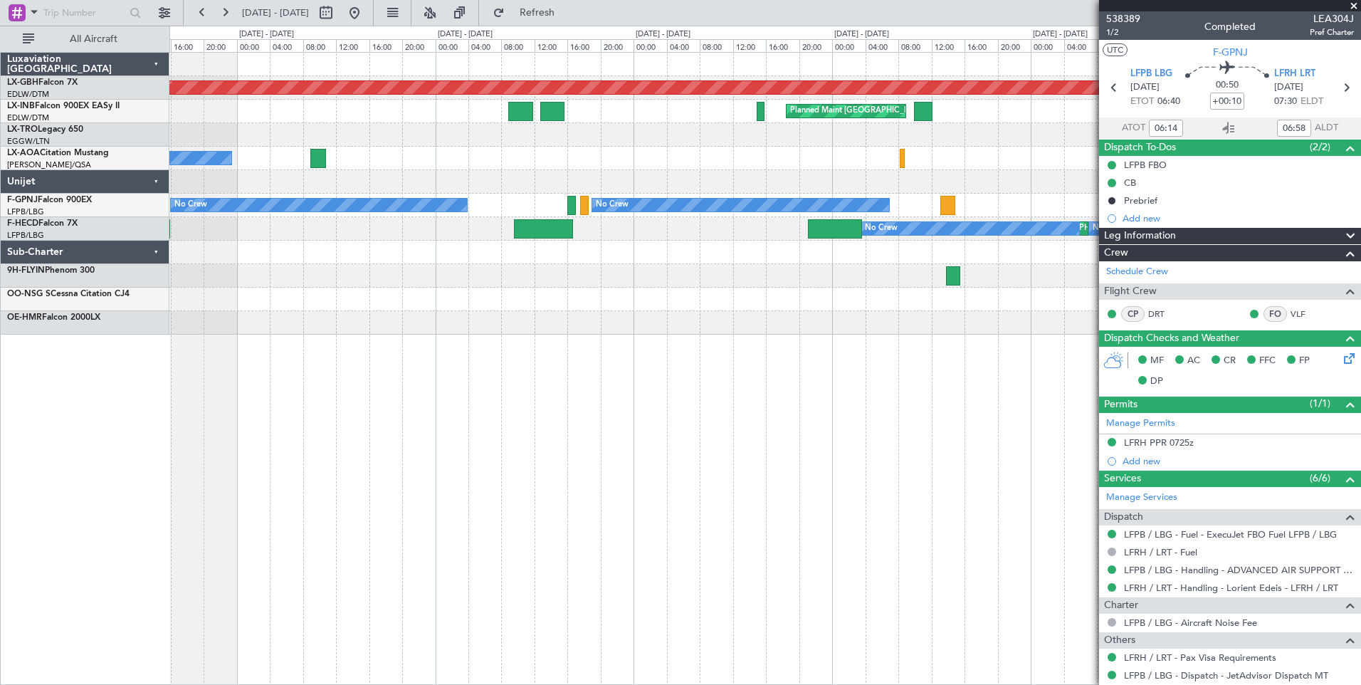
click at [858, 478] on div "Planned Maint Nurnberg Unplanned Maint [GEOGRAPHIC_DATA] ([GEOGRAPHIC_DATA]) Pl…" at bounding box center [765, 368] width 1192 height 633
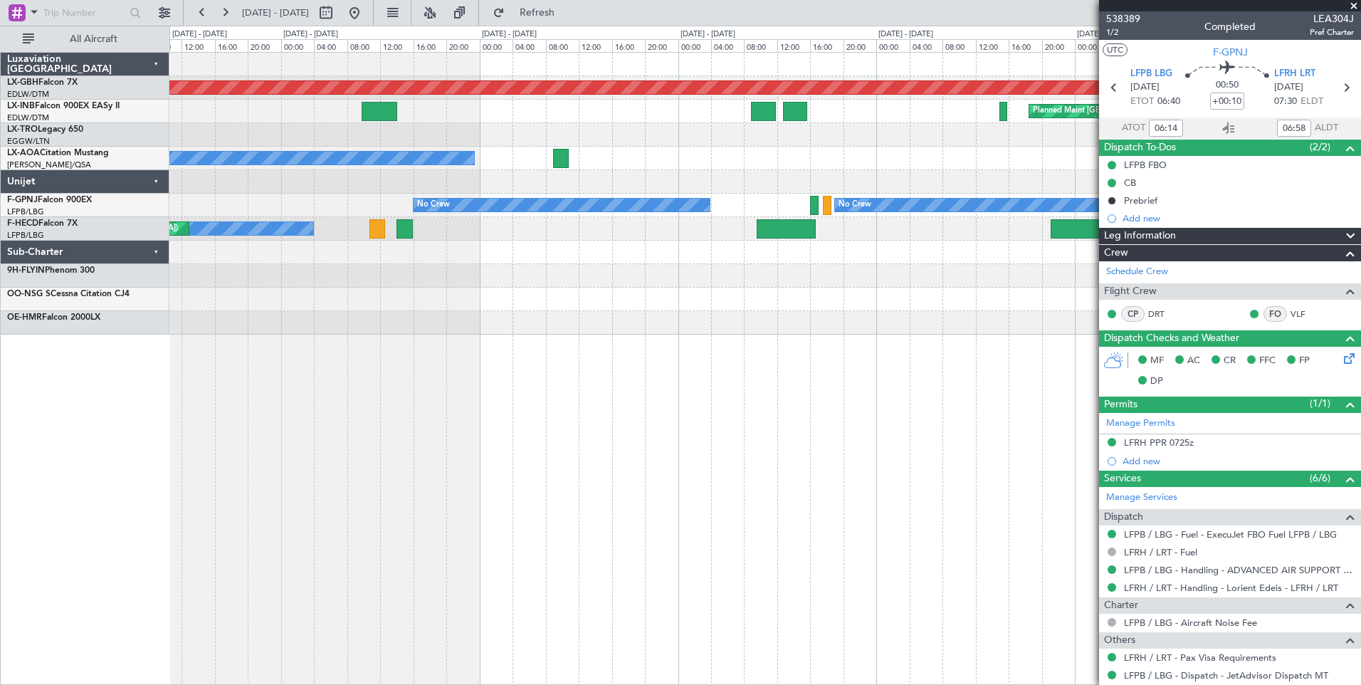
click at [690, 403] on div "Planned Maint Nurnberg Planned Maint [GEOGRAPHIC_DATA] ([GEOGRAPHIC_DATA]) Unpl…" at bounding box center [765, 368] width 1192 height 633
click at [428, 461] on div "Planned Maint Nurnberg Planned Maint [GEOGRAPHIC_DATA] ([GEOGRAPHIC_DATA]) Unpl…" at bounding box center [765, 368] width 1192 height 633
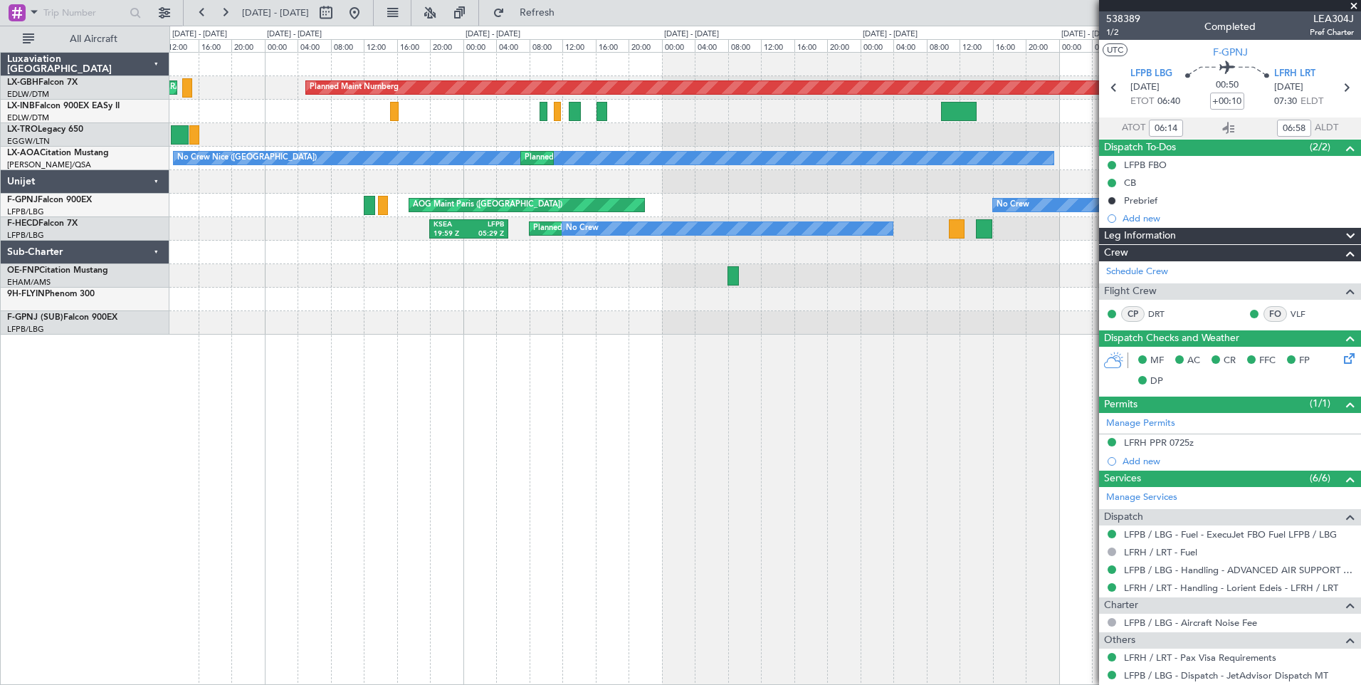
click at [923, 406] on div "Planned Maint Nurnberg Planned Maint [GEOGRAPHIC_DATA] ([GEOGRAPHIC_DATA]) Plan…" at bounding box center [765, 368] width 1192 height 633
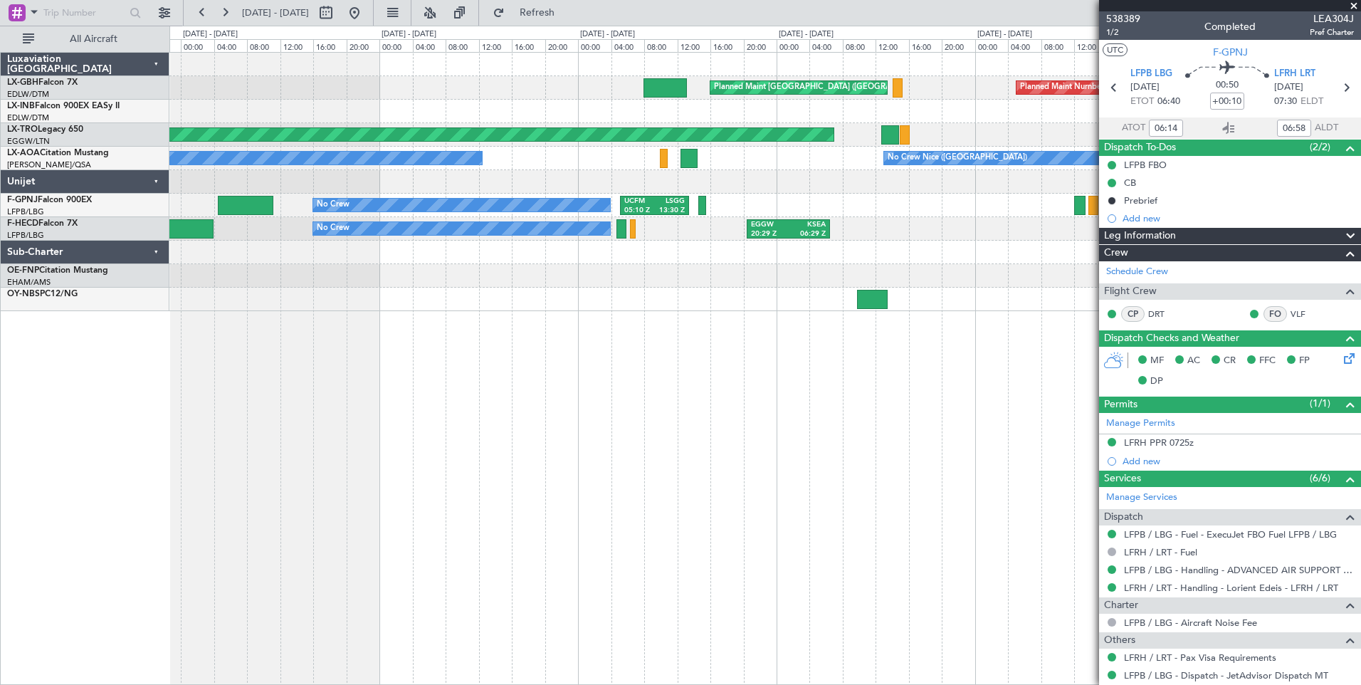
click at [1027, 532] on div "Planned Maint Nurnberg Planned Maint [GEOGRAPHIC_DATA] ([GEOGRAPHIC_DATA]) Plan…" at bounding box center [765, 368] width 1192 height 633
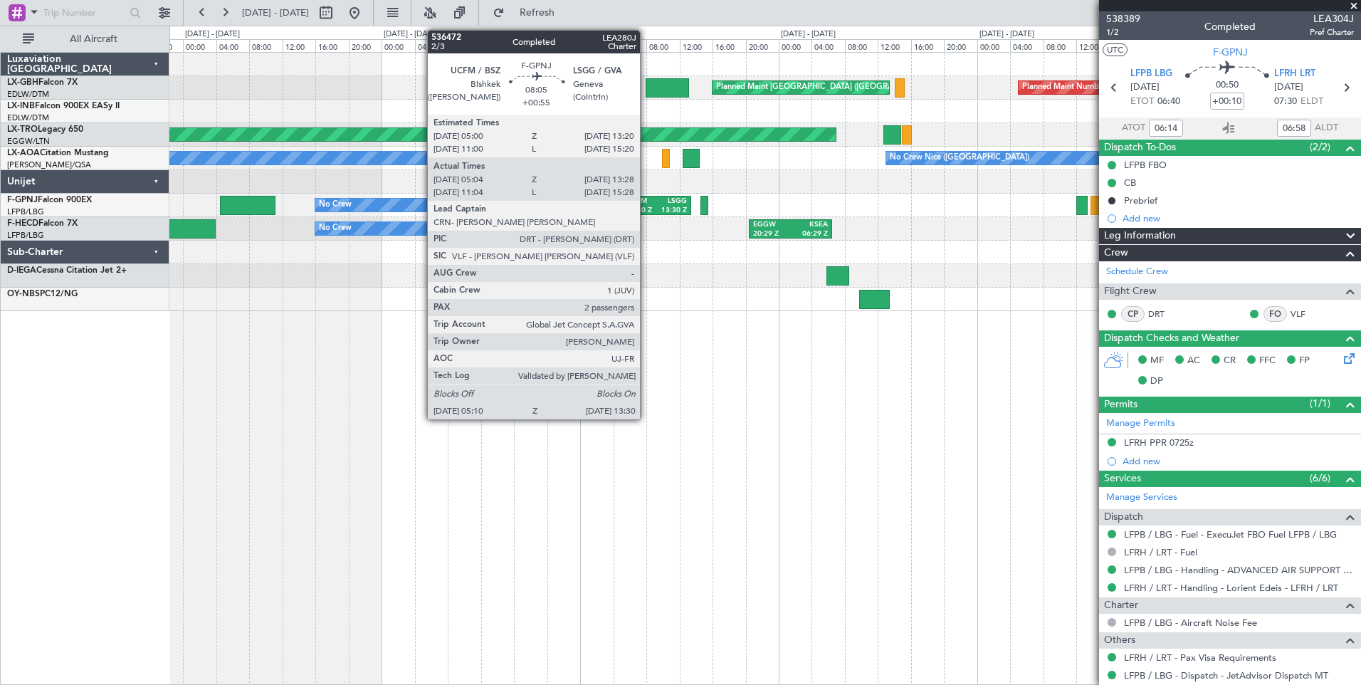
click at [646, 208] on div "05:10 Z" at bounding box center [641, 211] width 31 height 10
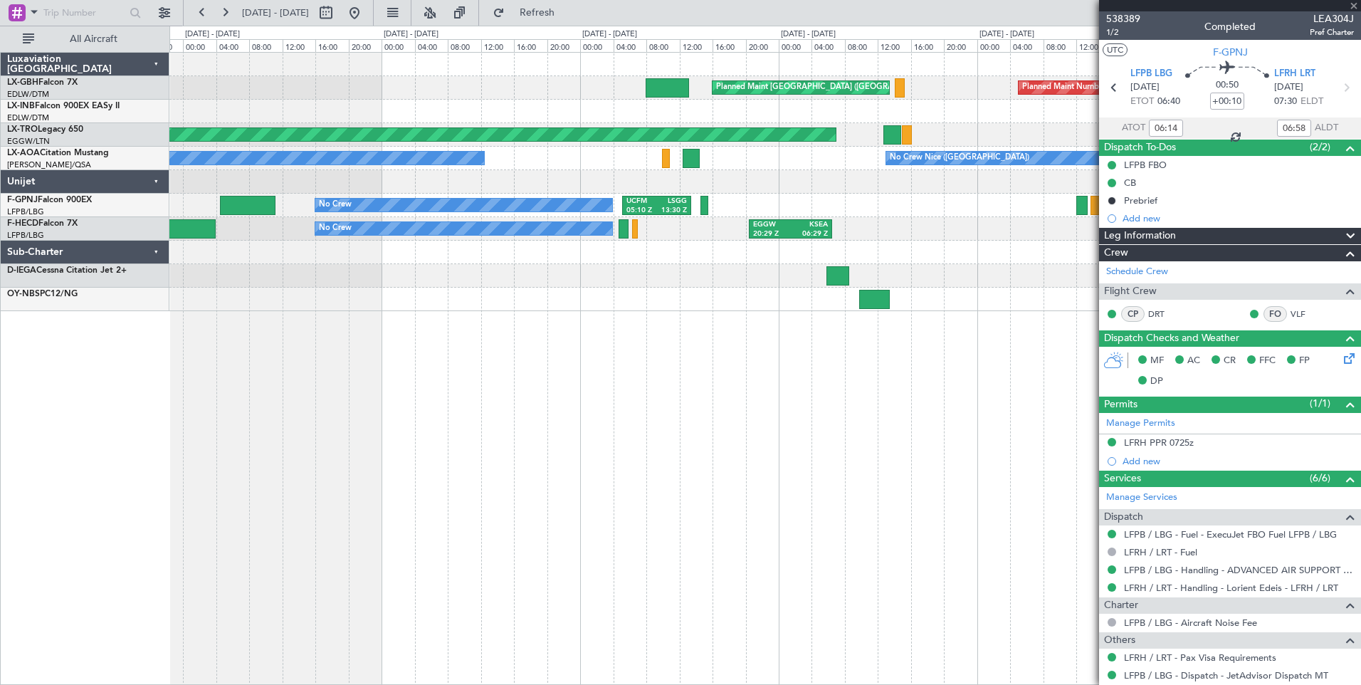
type input "+00:55"
type input "05:14"
type input "13:23"
type input "2"
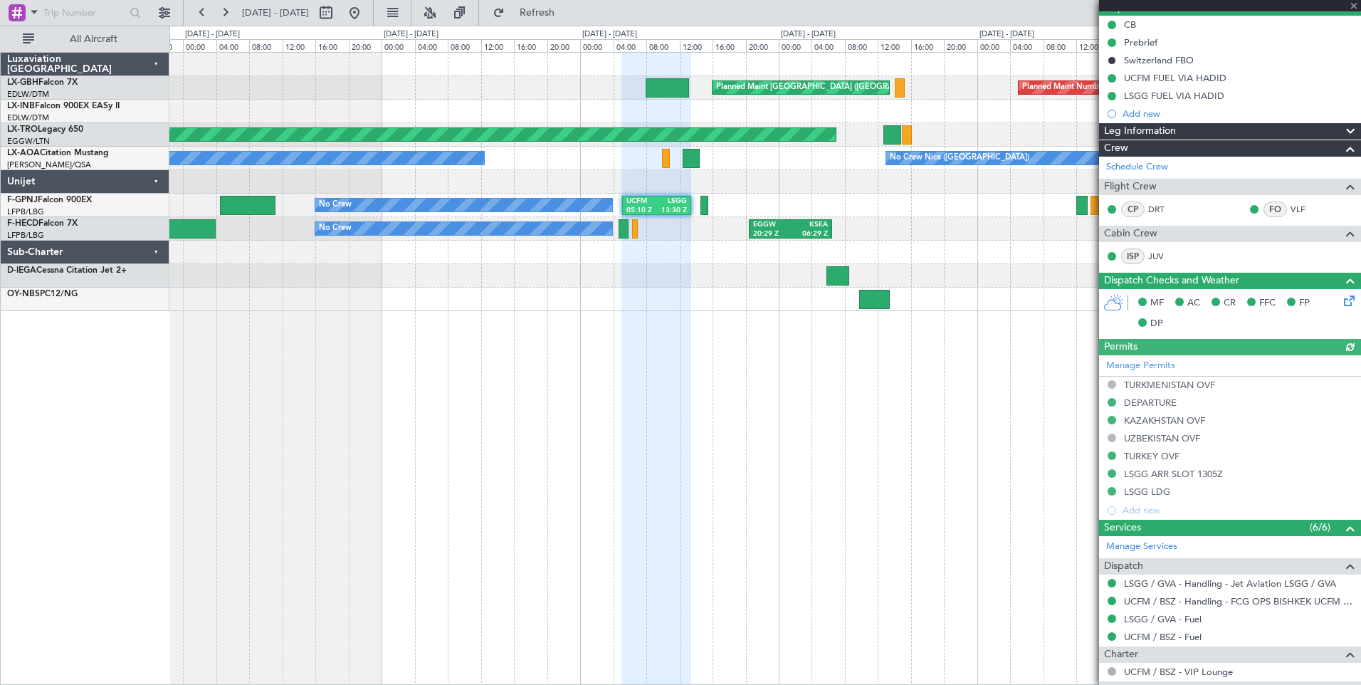
scroll to position [293, 0]
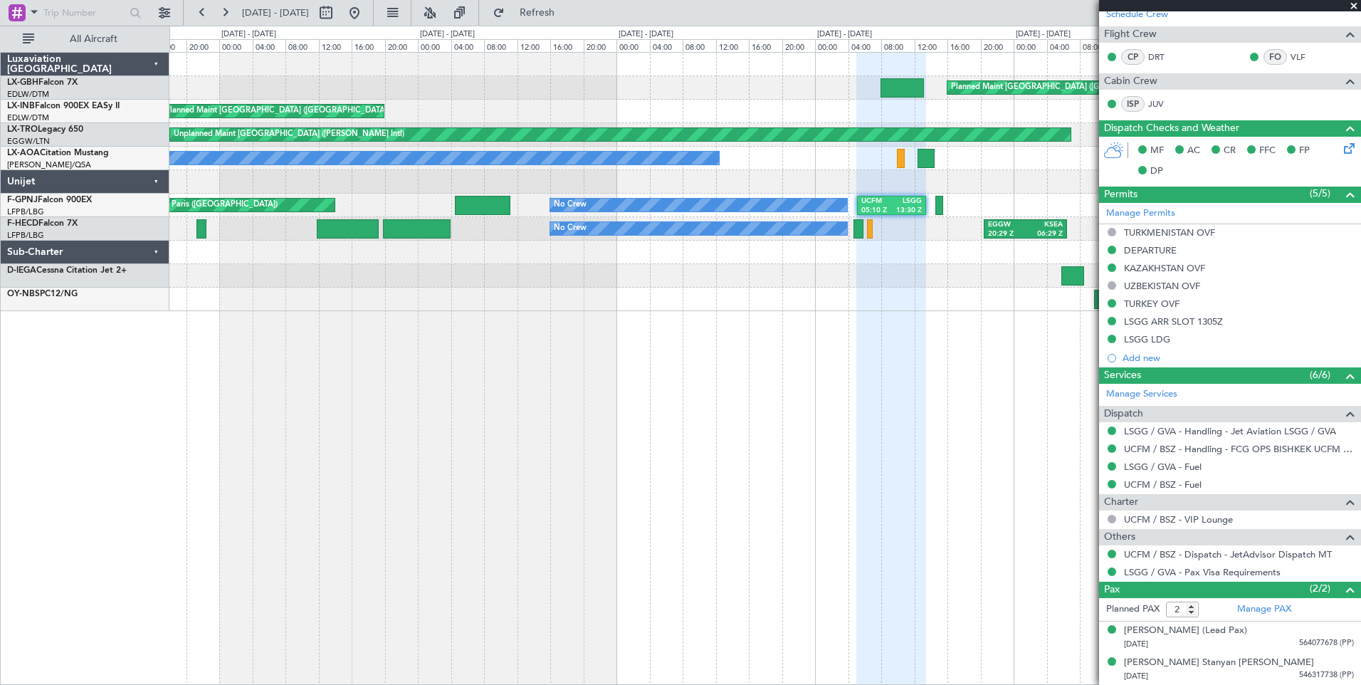
click at [790, 378] on div "Planned Maint Nurnberg Planned Maint [GEOGRAPHIC_DATA] ([GEOGRAPHIC_DATA]) Plan…" at bounding box center [765, 368] width 1192 height 633
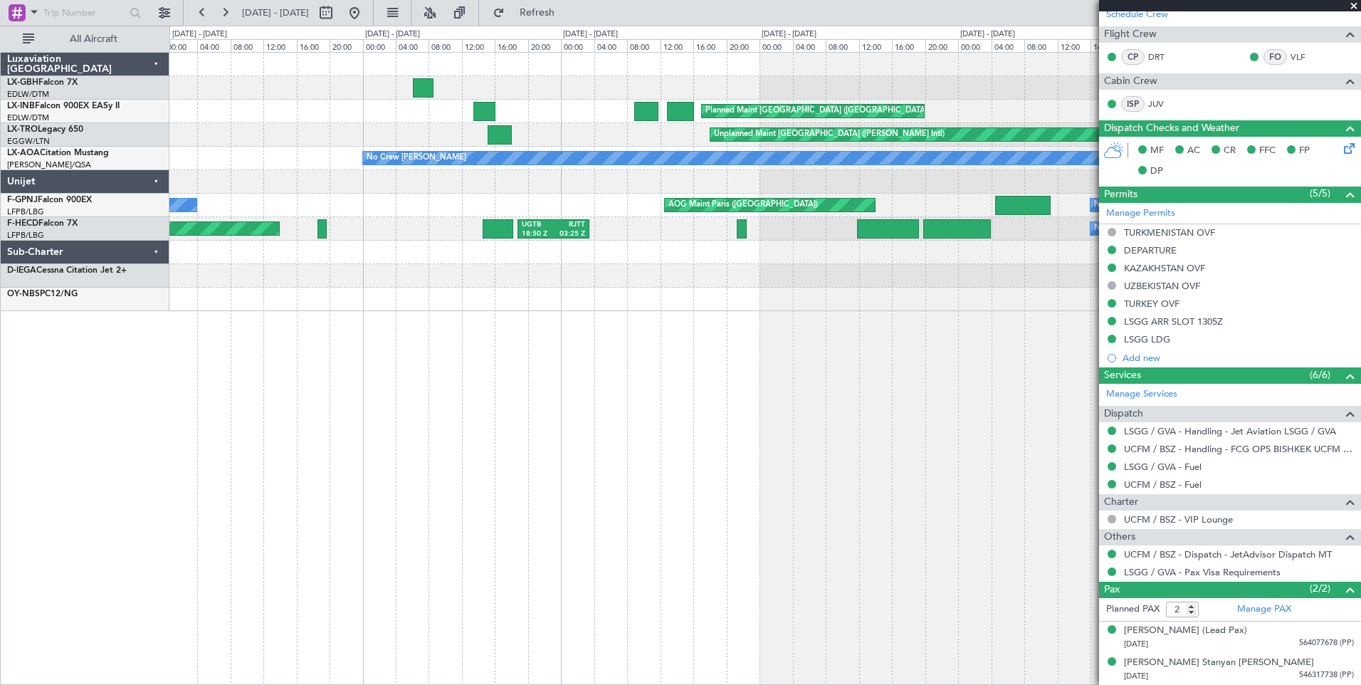
click at [920, 478] on div "Planned Maint [GEOGRAPHIC_DATA] ([GEOGRAPHIC_DATA]) Planned Maint [GEOGRAPHIC_D…" at bounding box center [765, 368] width 1192 height 633
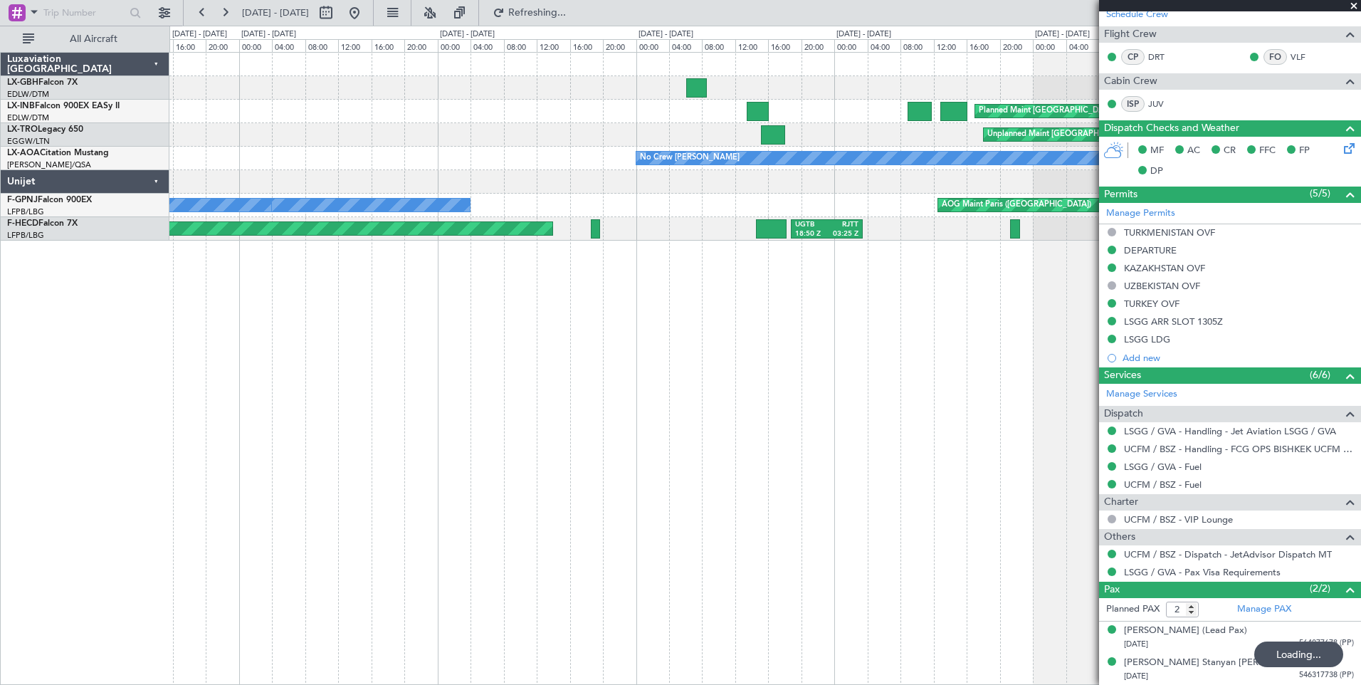
click at [807, 421] on div "Planned Maint [GEOGRAPHIC_DATA] ([GEOGRAPHIC_DATA]) Unplanned Maint [GEOGRAPHIC…" at bounding box center [765, 368] width 1192 height 633
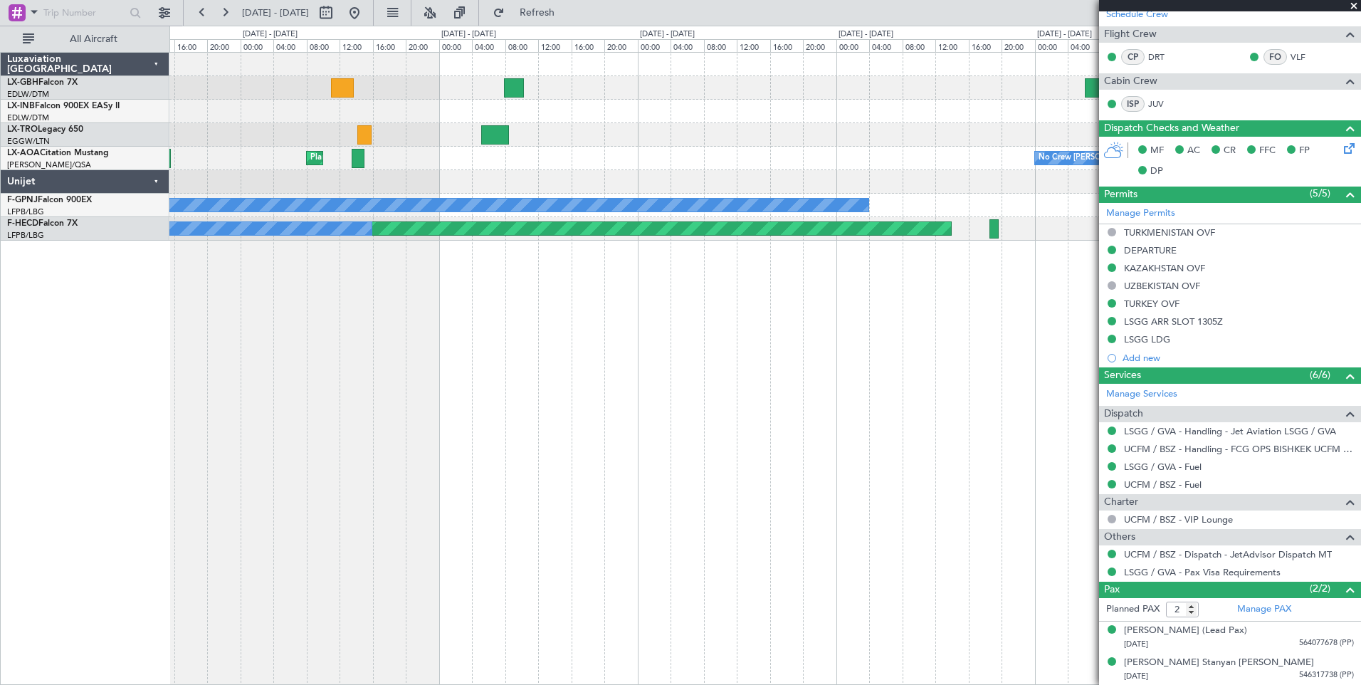
click at [673, 354] on div "Planned Maint [GEOGRAPHIC_DATA] ([GEOGRAPHIC_DATA] Intl) Planned Maint [GEOGRAP…" at bounding box center [765, 368] width 1192 height 633
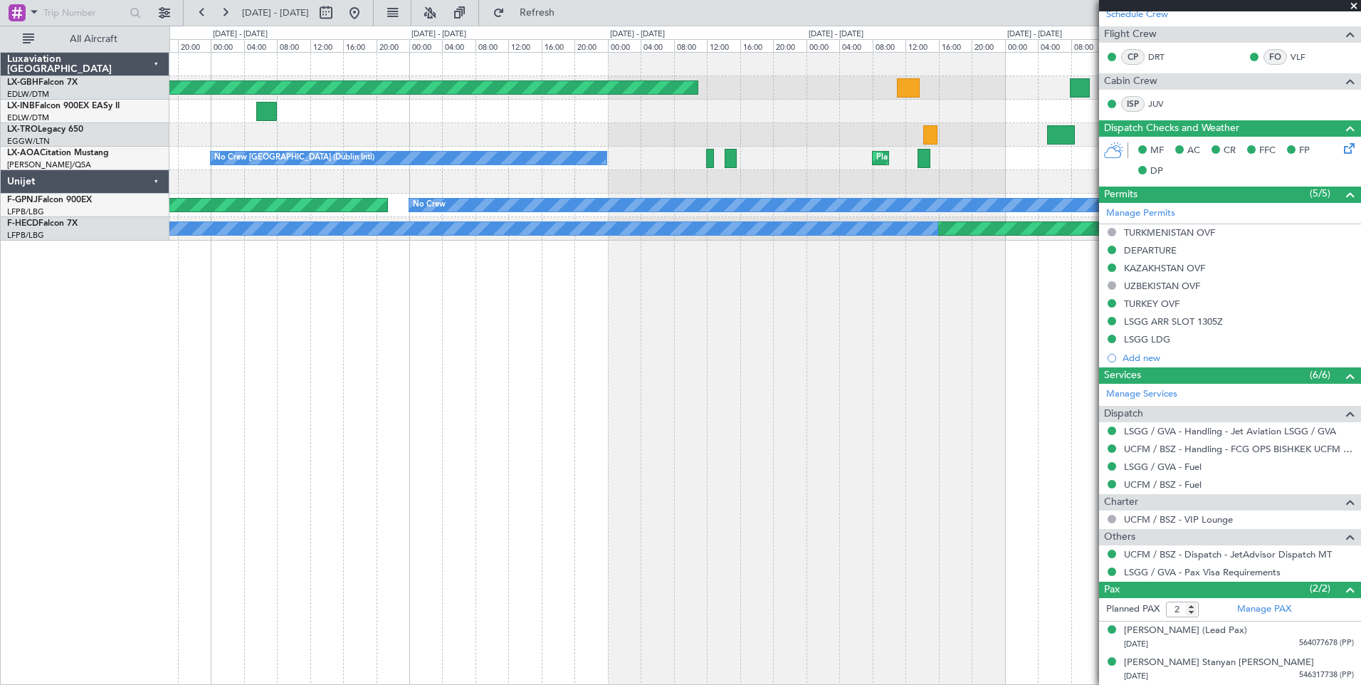
click at [807, 348] on div "Planned Maint [GEOGRAPHIC_DATA] ([GEOGRAPHIC_DATA] Intl) Unplanned Maint [GEOGR…" at bounding box center [765, 368] width 1192 height 633
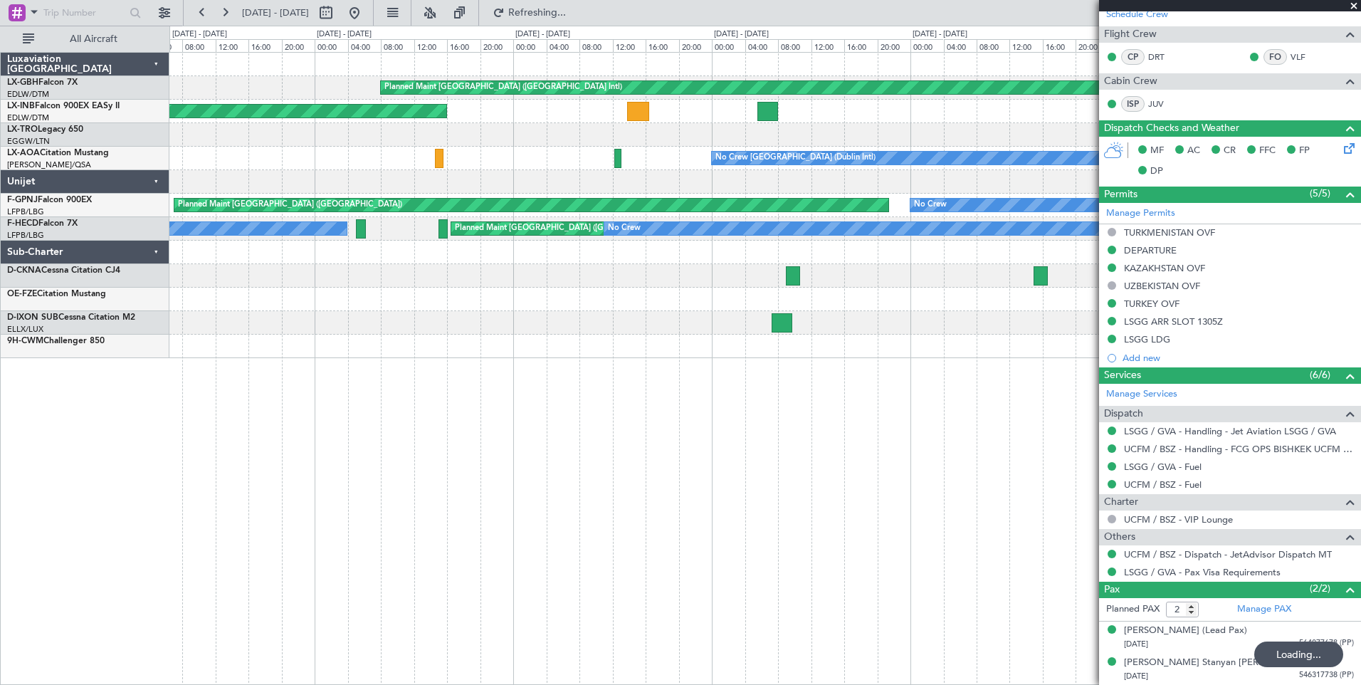
click at [729, 345] on div "Planned Maint [GEOGRAPHIC_DATA] ([GEOGRAPHIC_DATA] Intl) Unplanned Maint [GEOGR…" at bounding box center [765, 368] width 1192 height 633
